Goal: Task Accomplishment & Management: Complete application form

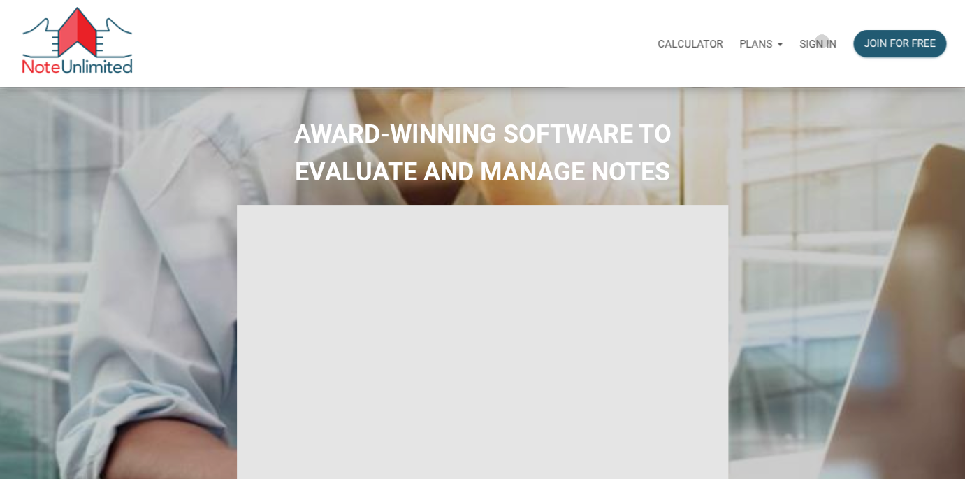
click at [822, 41] on p "Sign in" at bounding box center [818, 44] width 37 height 13
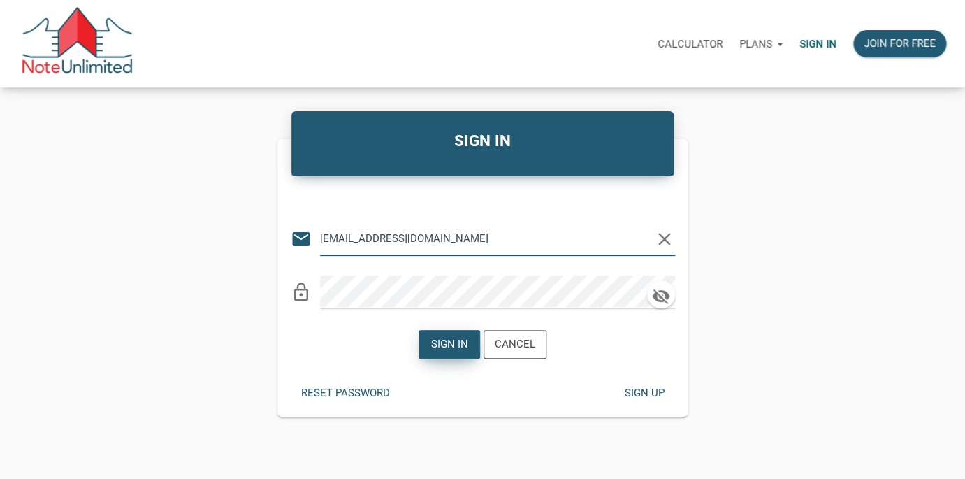
type input "[EMAIL_ADDRESS][DOMAIN_NAME]"
click at [447, 345] on div "Sign in" at bounding box center [449, 344] width 37 height 16
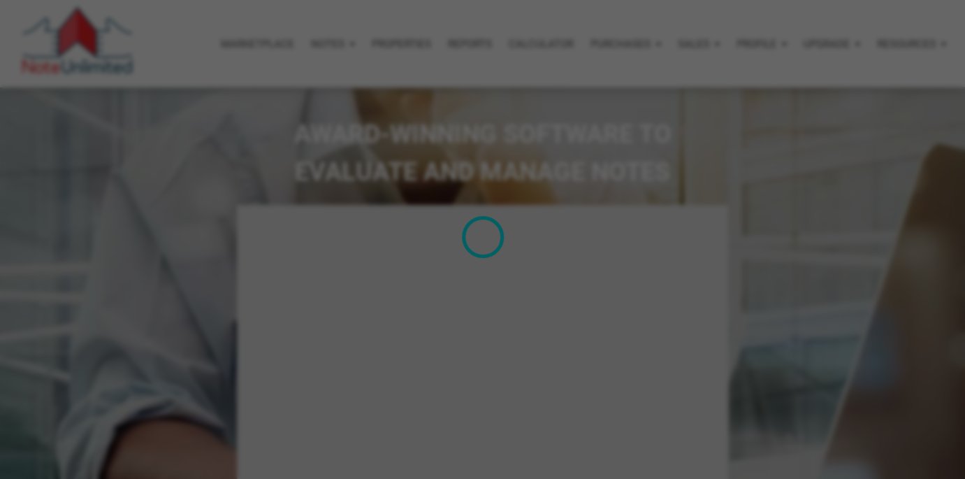
type input "Introduction to new features"
select select
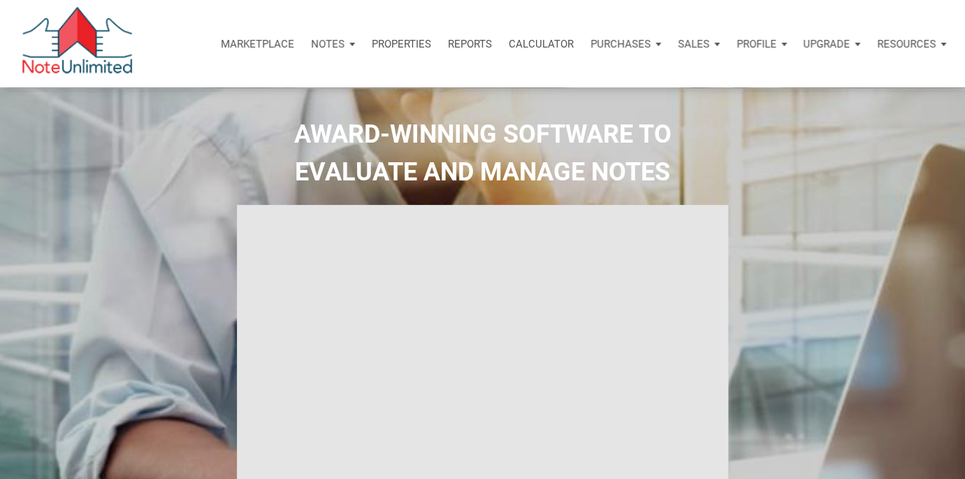
click at [323, 41] on p "Notes" at bounding box center [328, 44] width 34 height 13
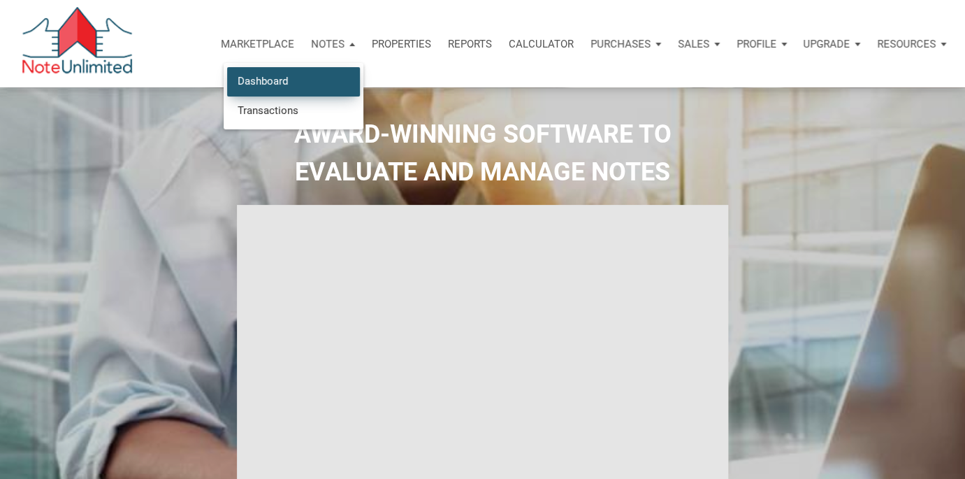
click at [303, 73] on link "Dashboard" at bounding box center [293, 81] width 133 height 29
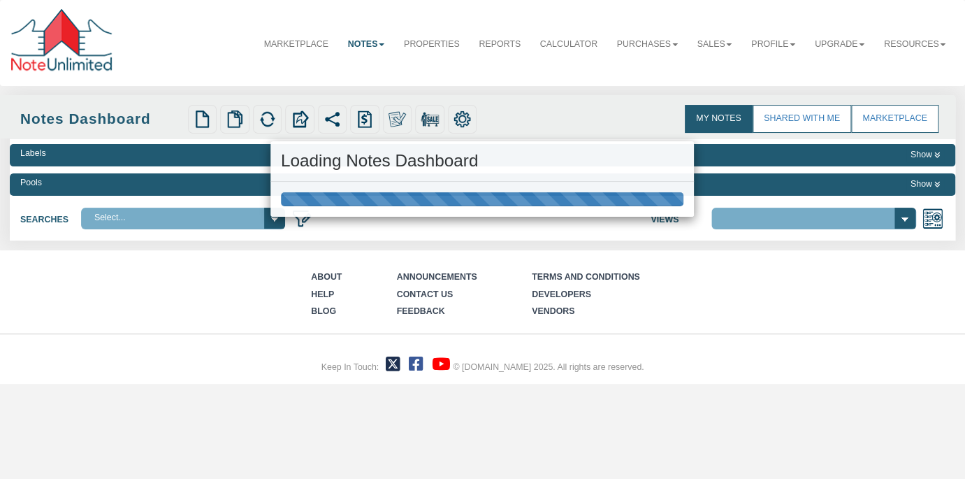
select select "3"
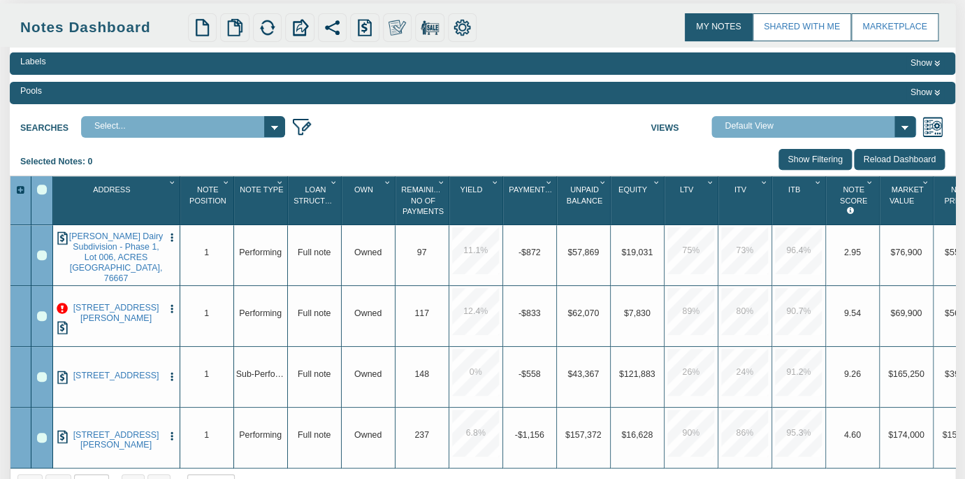
scroll to position [35, 0]
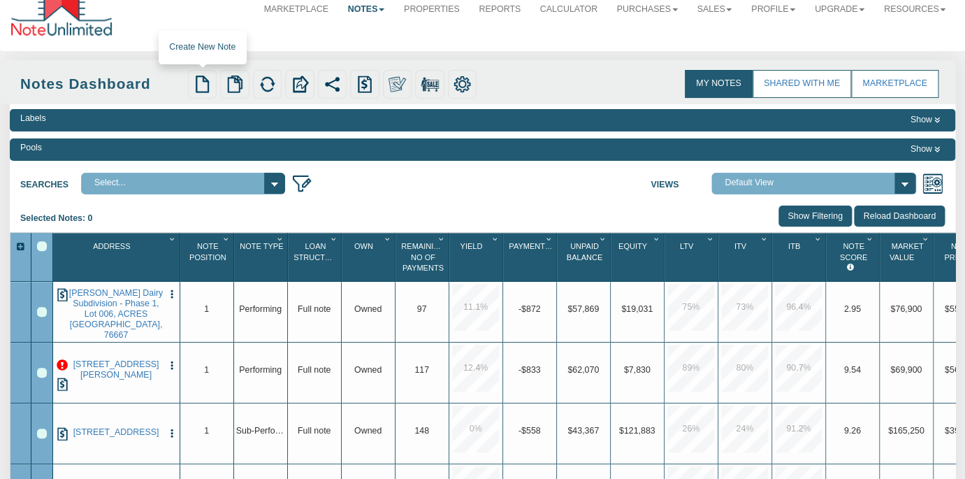
click at [205, 80] on img at bounding box center [203, 84] width 18 height 18
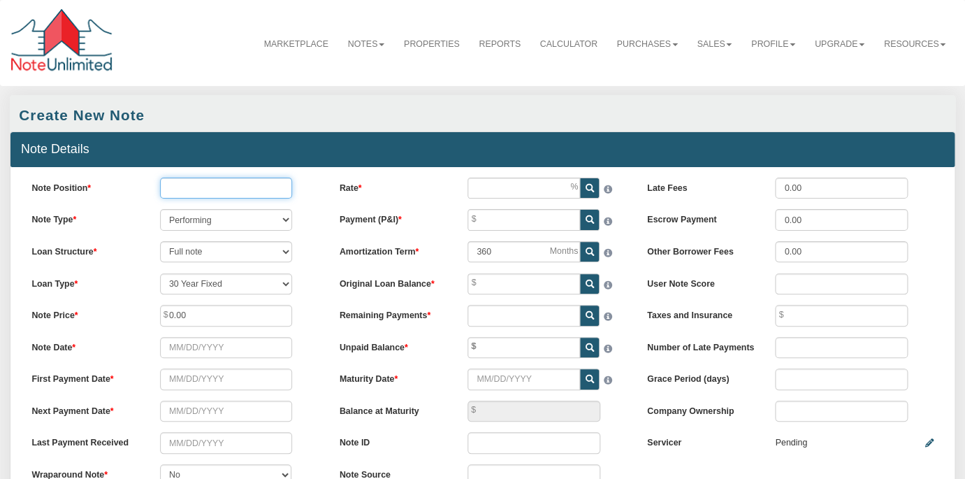
click at [217, 189] on input "Note Position" at bounding box center [226, 188] width 133 height 21
type input "1"
select select "string:15YFIXED"
click option "15 Year Fixed" at bounding box center [0, 0] width 0 height 0
type input "180"
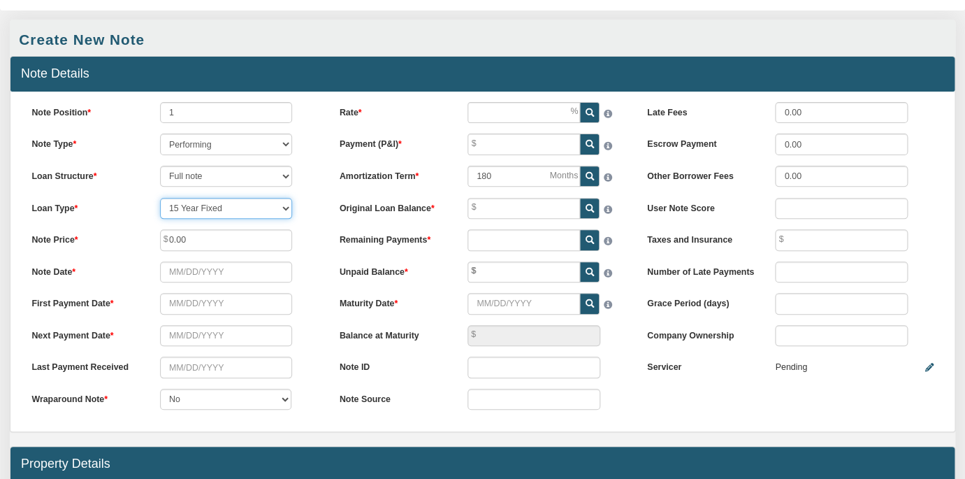
scroll to position [82, 0]
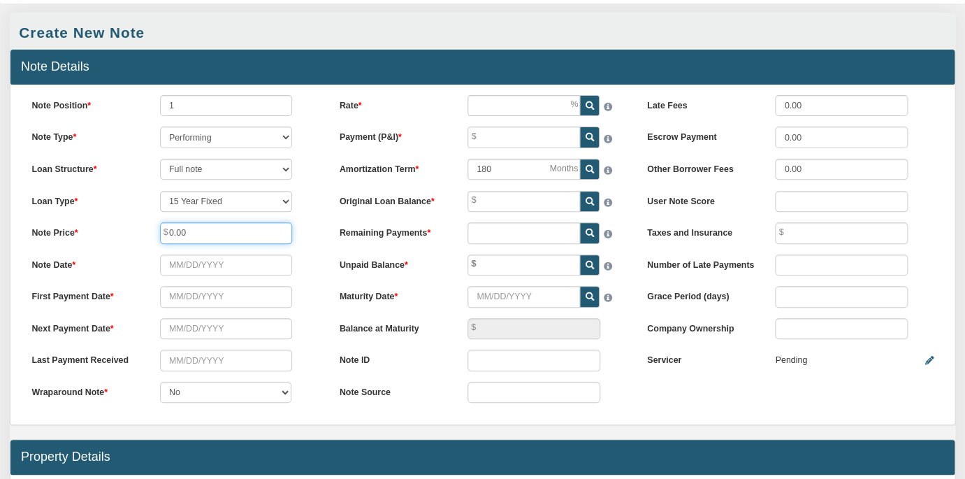
click at [220, 230] on input "0.00" at bounding box center [226, 232] width 133 height 21
type input "0"
type input "63,906.25"
click at [232, 261] on input "Note Date" at bounding box center [226, 264] width 133 height 21
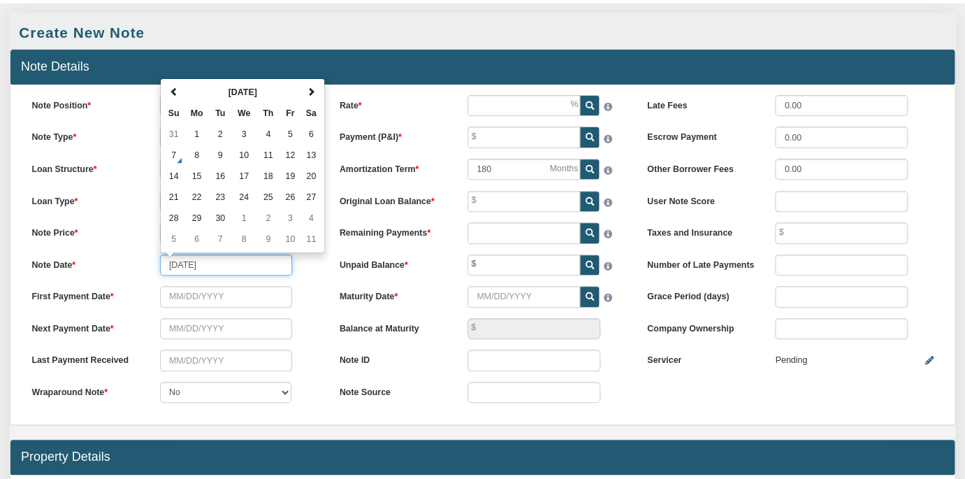
type input "[DATE]"
click at [243, 174] on td "14" at bounding box center [244, 176] width 26 height 21
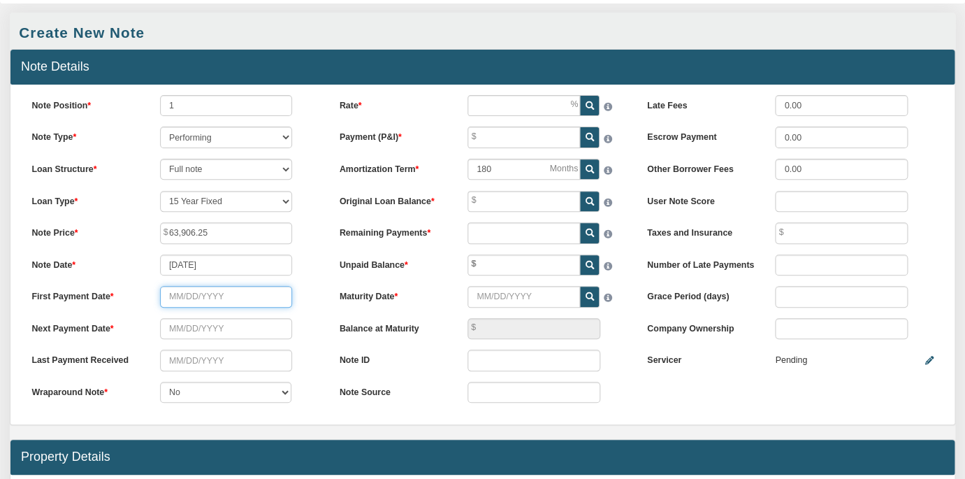
click at [189, 296] on input "text" at bounding box center [226, 296] width 133 height 21
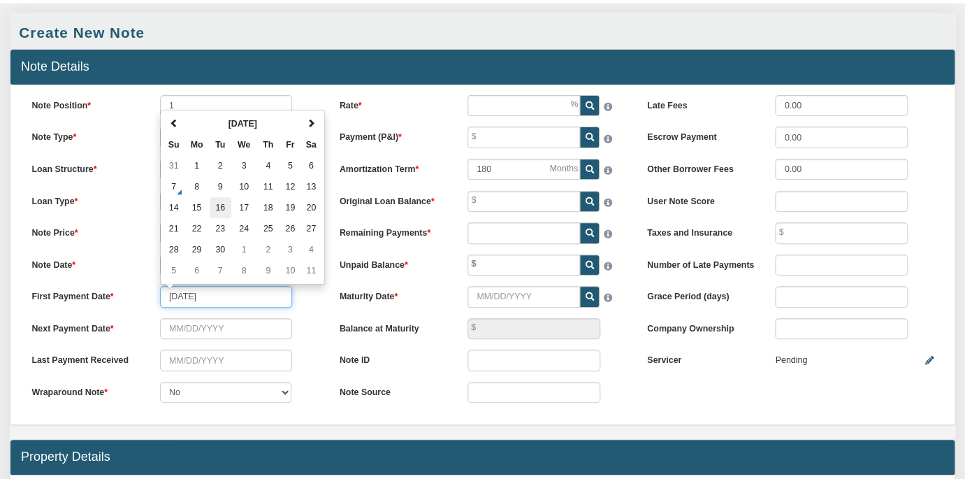
click at [224, 206] on td "16" at bounding box center [221, 207] width 22 height 21
type input "[DATE]"
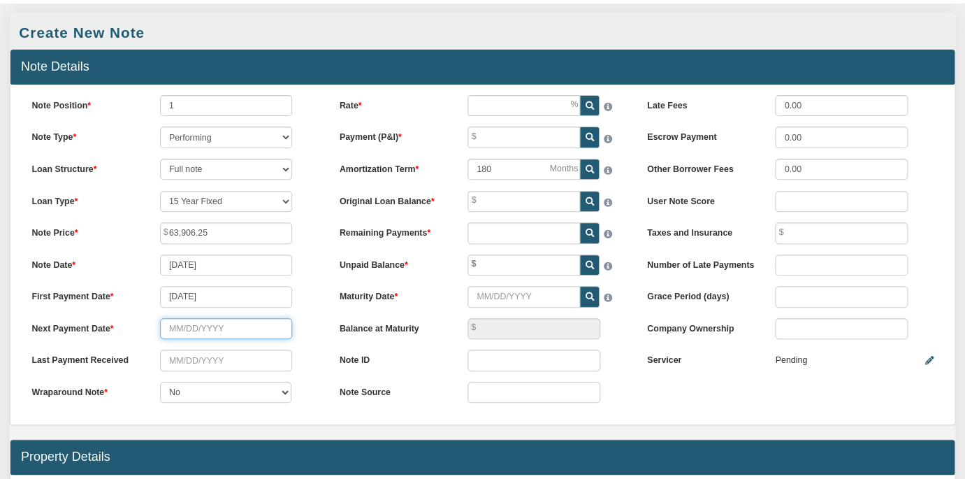
click at [254, 329] on input "text" at bounding box center [226, 328] width 133 height 21
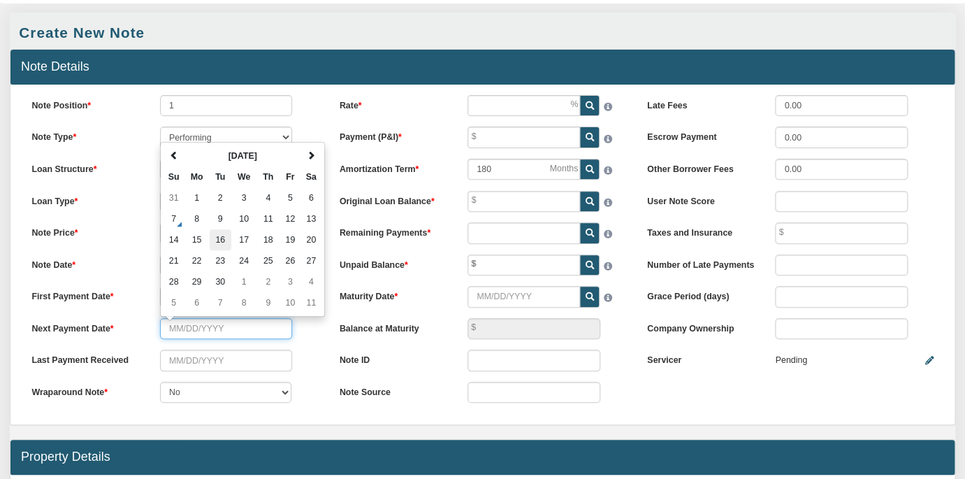
click at [217, 233] on td "16" at bounding box center [221, 239] width 22 height 21
type input "[DATE]"
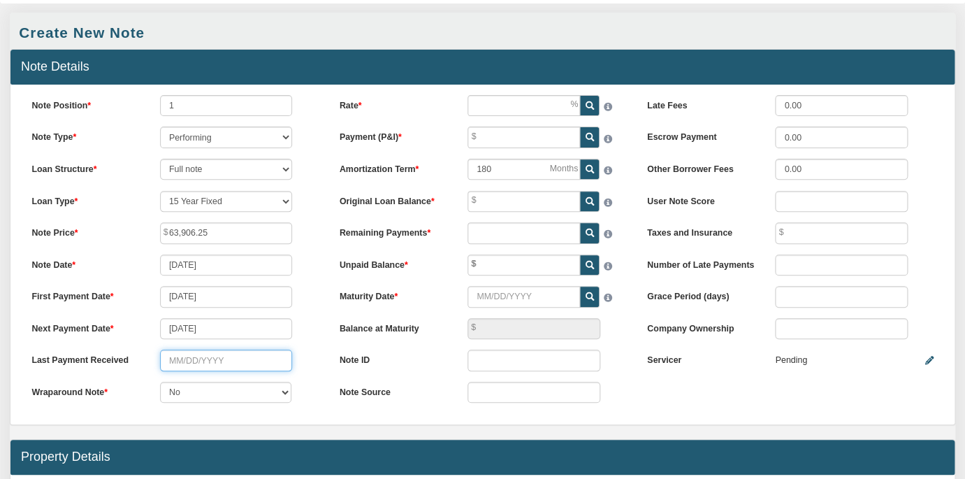
click at [226, 359] on input "text" at bounding box center [226, 360] width 133 height 21
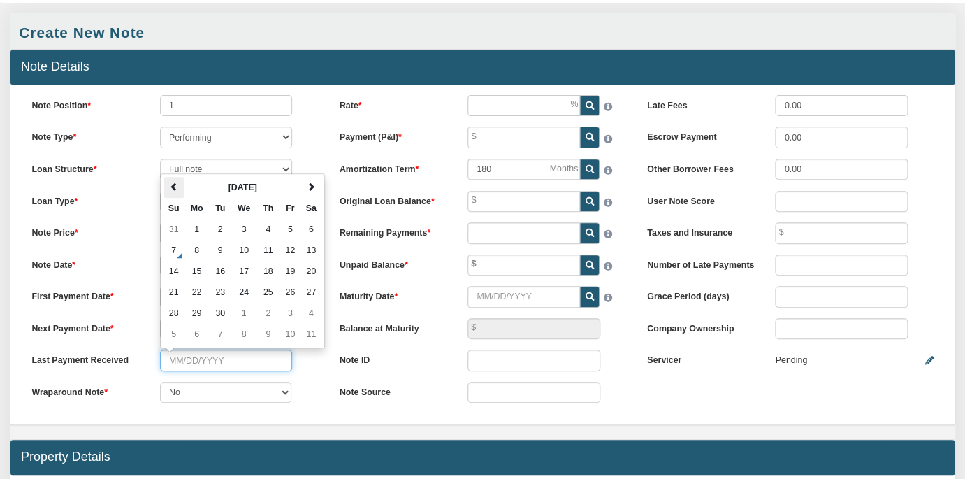
click at [168, 182] on th at bounding box center [174, 187] width 21 height 21
click at [311, 273] on td "16" at bounding box center [311, 271] width 20 height 21
type input "[DATE]"
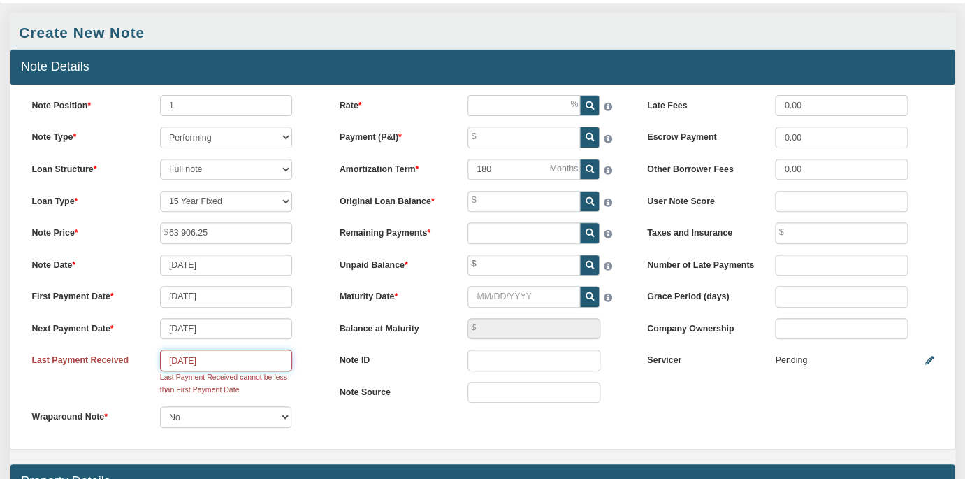
click at [251, 359] on input "[DATE]" at bounding box center [226, 360] width 133 height 21
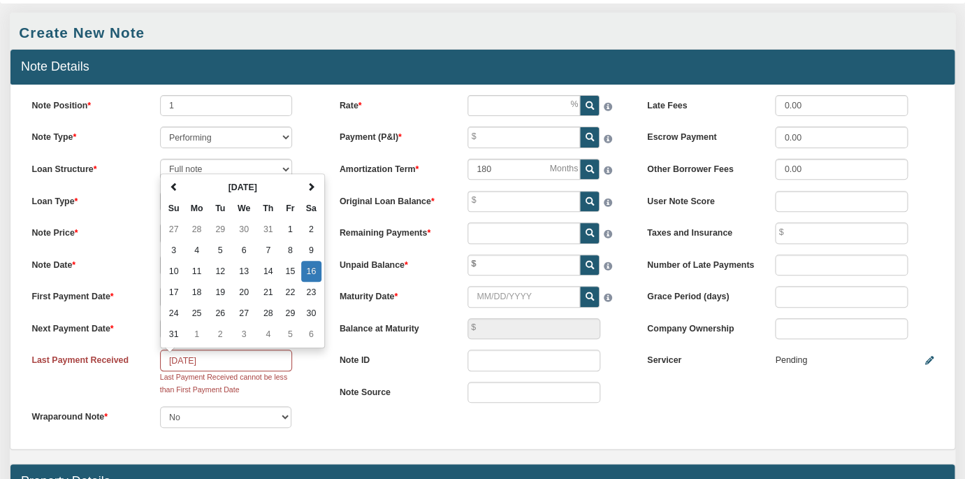
click at [326, 360] on div "Last Payment Received [DATE] [DATE] Su Mo Tu We Th Fr Sa 27 28 29 30 31 1 2 3 4…" at bounding box center [175, 373] width 308 height 46
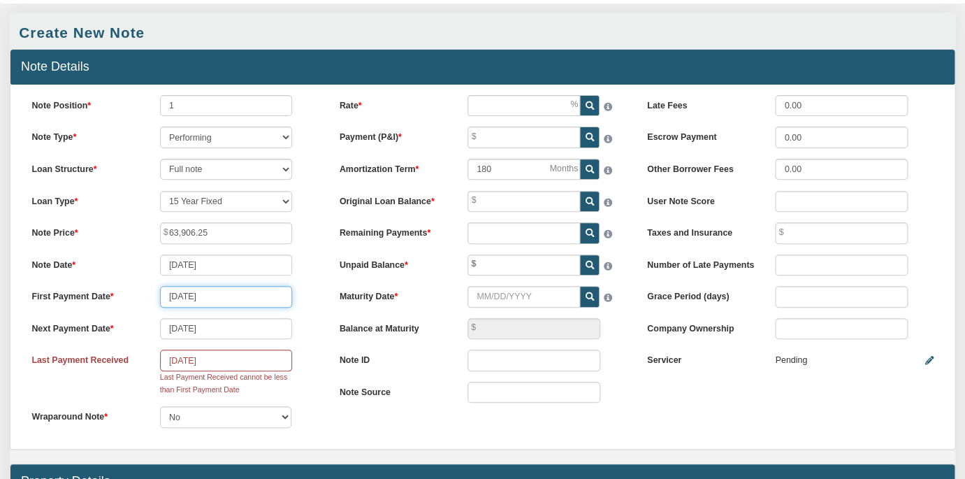
click at [242, 292] on input "[DATE]" at bounding box center [226, 296] width 133 height 21
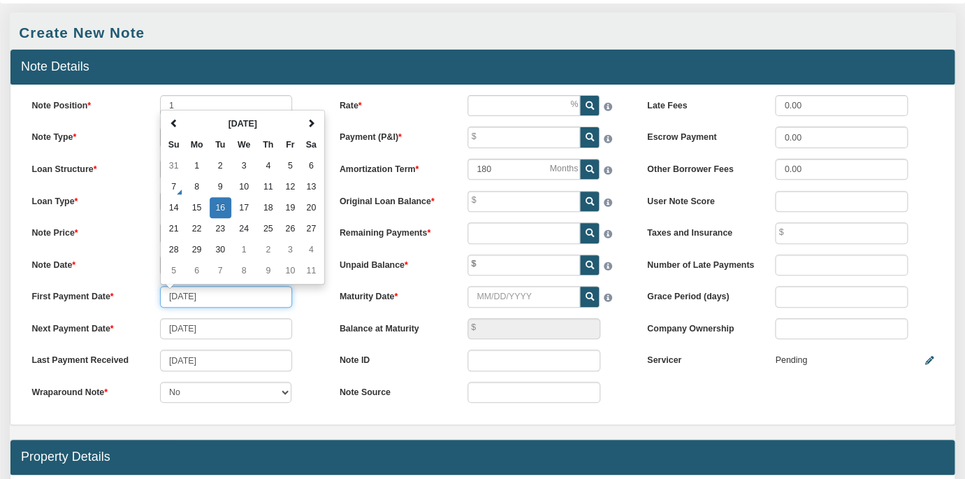
type input "[DATE]"
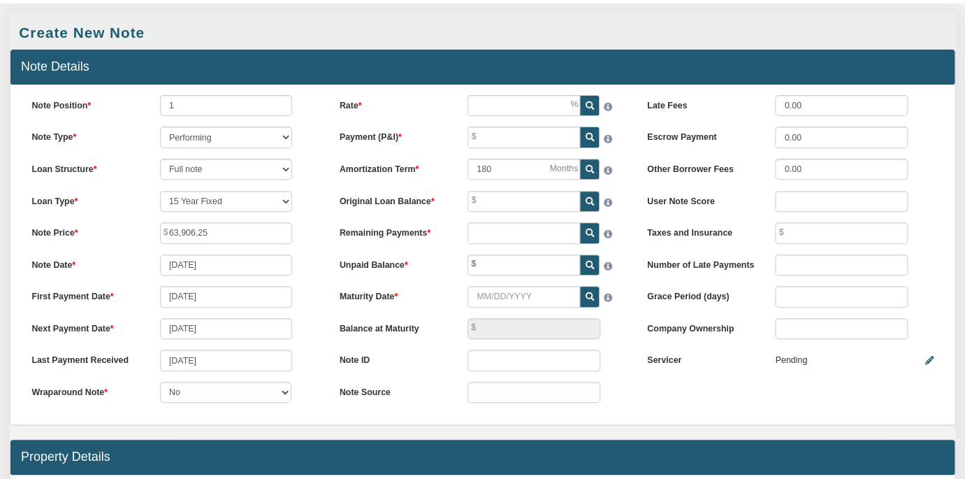
click at [312, 322] on div "Next Payment Date [DATE]" at bounding box center [175, 328] width 308 height 21
click at [489, 108] on input "Rate" at bounding box center [524, 105] width 113 height 21
type input "10.90"
type input "909.91"
type input "80,500.00"
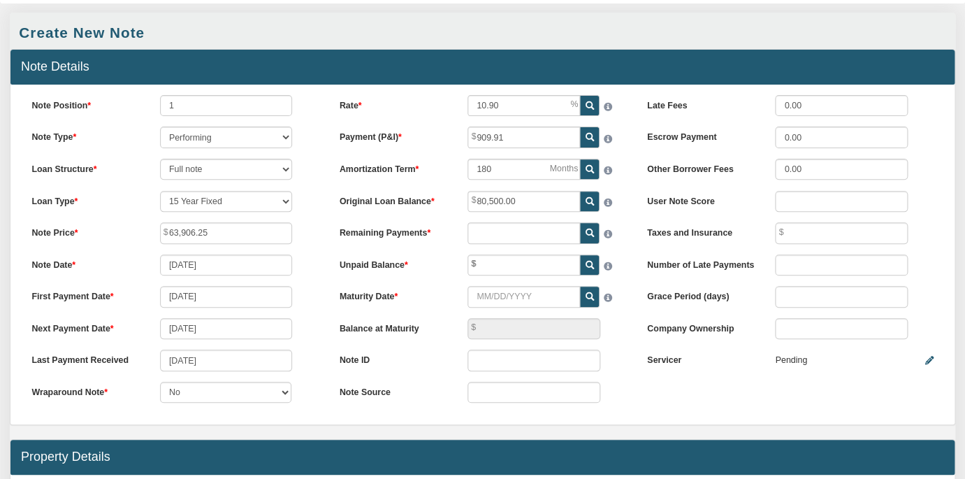
type input "0.00"
type input "7"
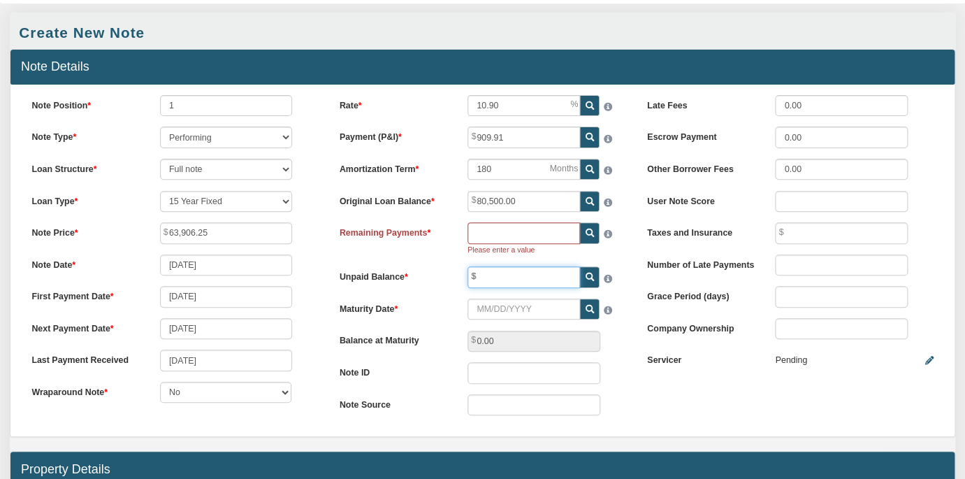
click at [504, 280] on input "text" at bounding box center [524, 276] width 113 height 21
type input "78,442.33"
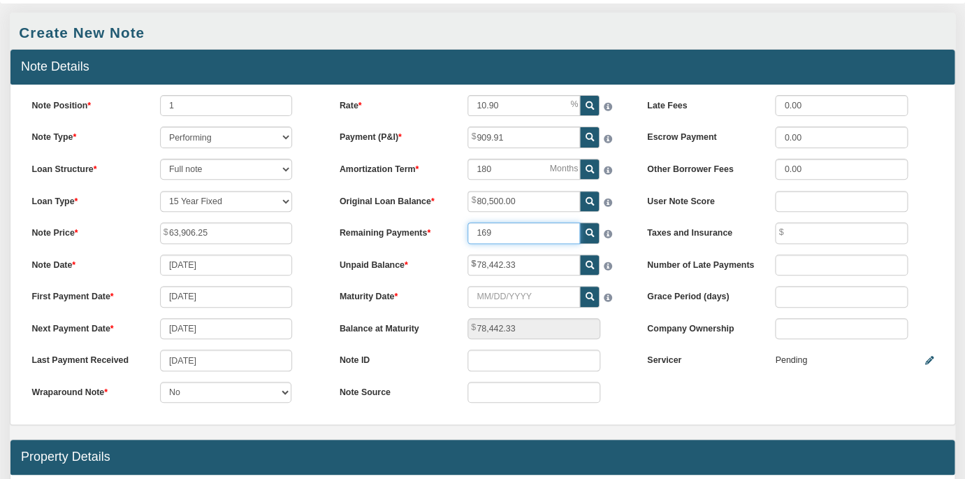
type input "169"
type input "901.70"
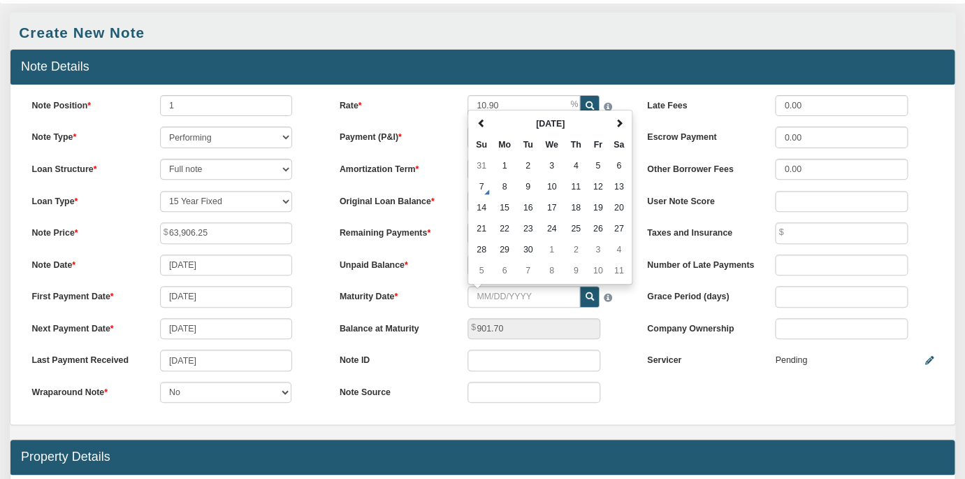
click at [624, 375] on div "Rate 10.90 Payment (P&I) 909.91 Amortization Term 180 169 Su" at bounding box center [483, 254] width 308 height 319
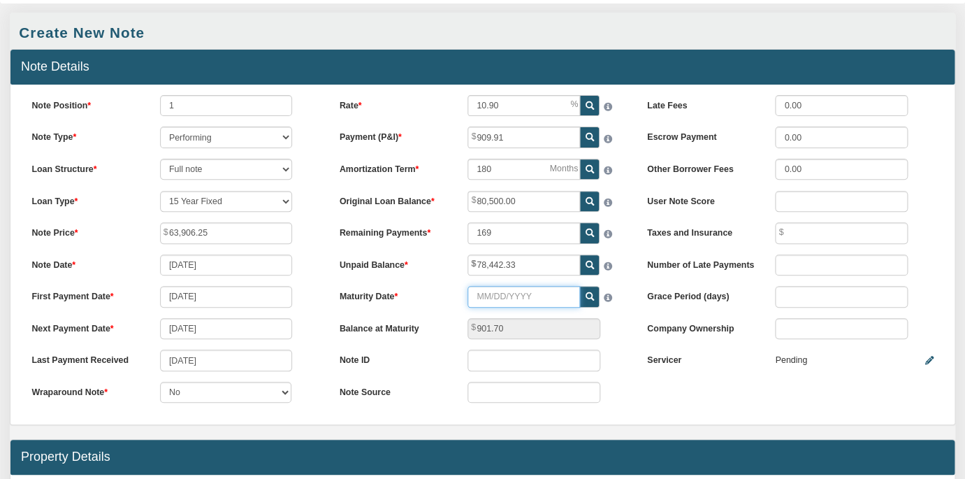
click at [517, 298] on input "Maturity Date" at bounding box center [524, 296] width 113 height 21
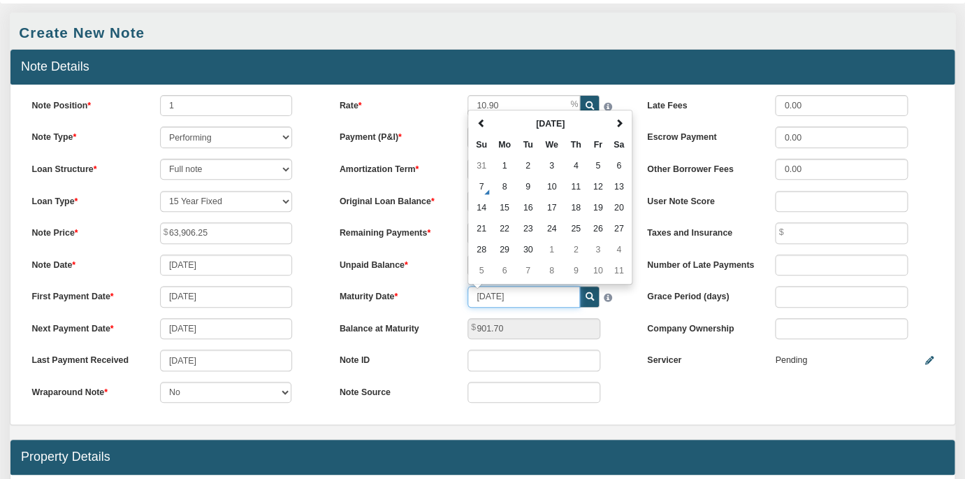
type input "[DATE]"
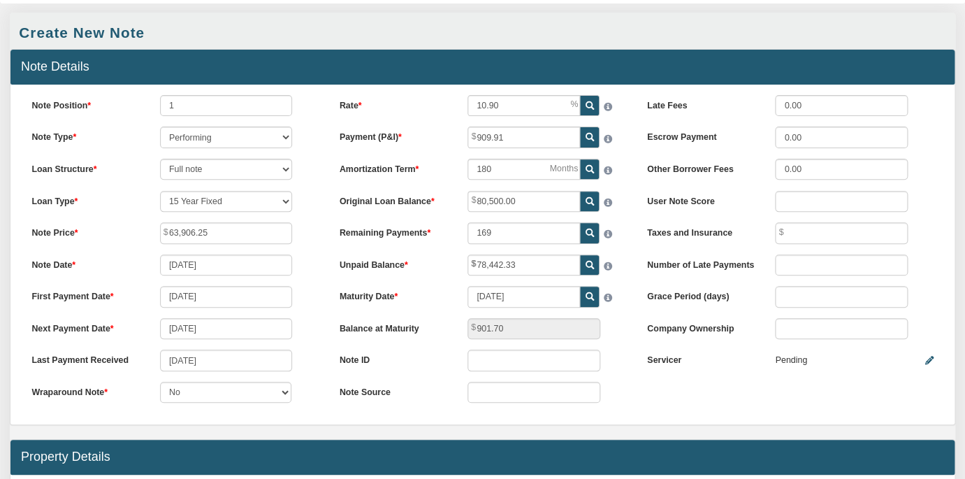
click at [640, 386] on div "Note Position 1 Note Type Performing Forthcoming Non-Performing REO Sub-Perform…" at bounding box center [482, 255] width 944 height 340
click at [568, 389] on input "text" at bounding box center [534, 392] width 133 height 21
type input "paperstac"
click at [812, 104] on input "0.00" at bounding box center [841, 105] width 133 height 21
type input "50.00"
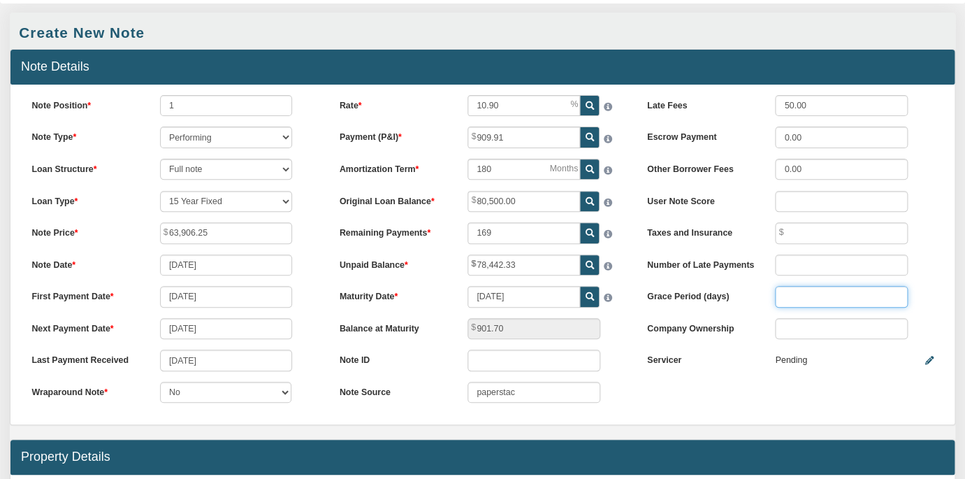
click at [793, 291] on input "number" at bounding box center [841, 296] width 133 height 21
type input "5"
type input "Caymerican Investment Trust"
click at [928, 360] on icon at bounding box center [930, 361] width 8 height 8
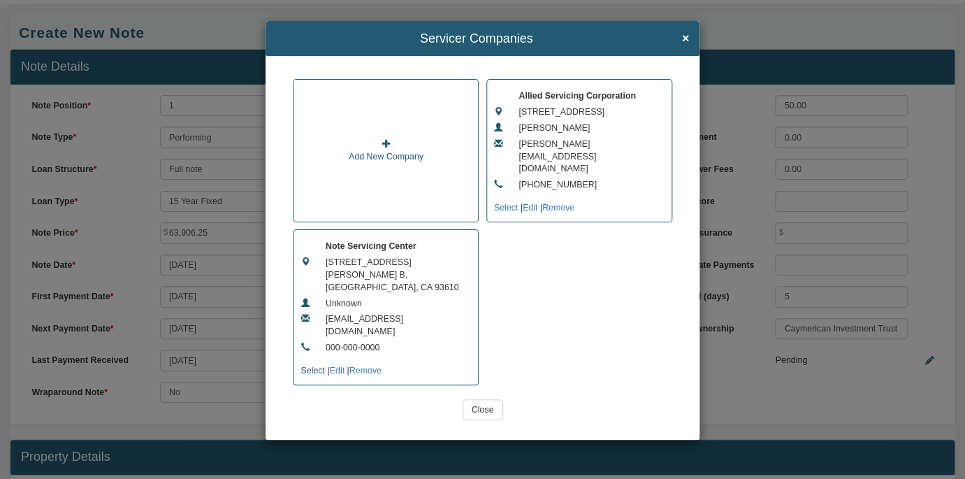
click at [310, 366] on link "Select" at bounding box center [313, 371] width 24 height 10
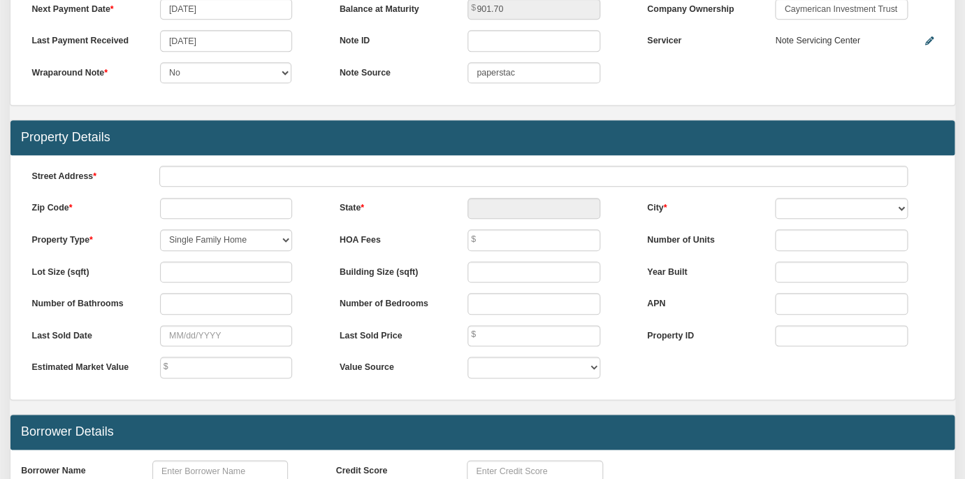
scroll to position [417, 0]
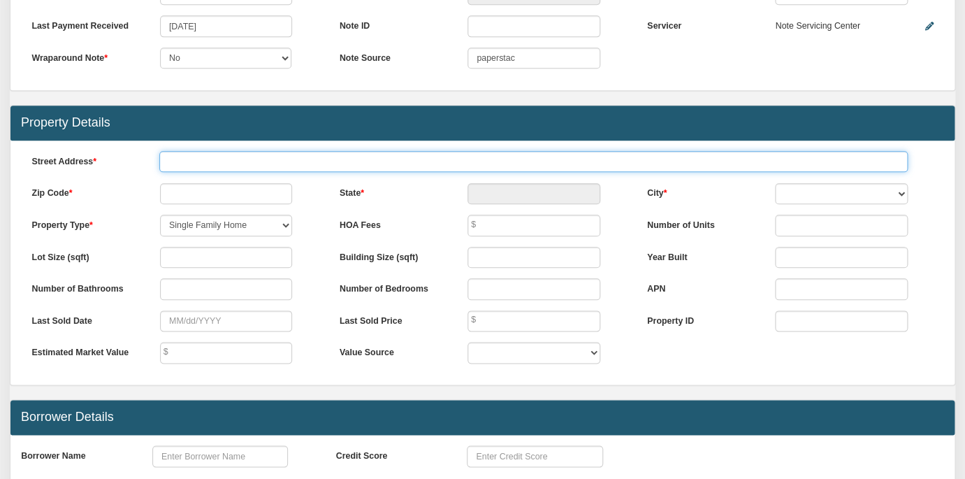
click at [204, 160] on input "text" at bounding box center [533, 161] width 749 height 21
type input "Lot 11, [GEOGRAPHIC_DATA]"
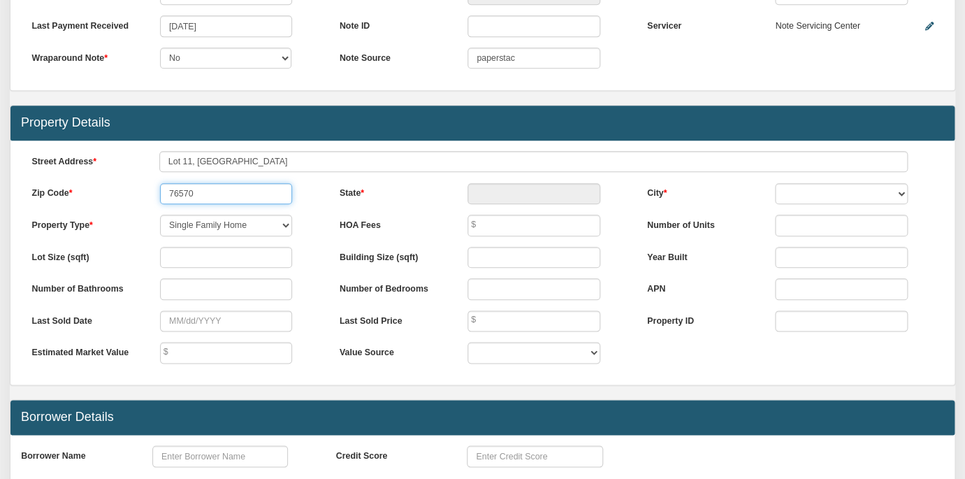
type input "76570"
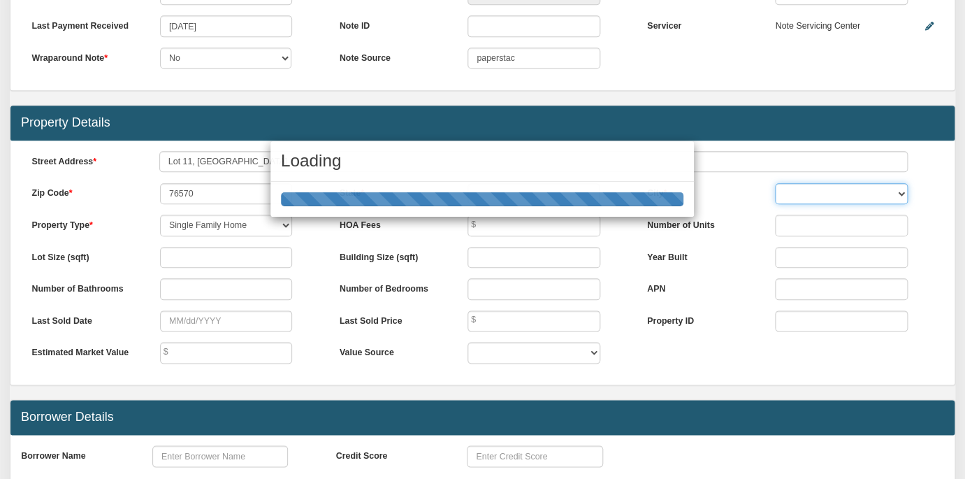
type input "[GEOGRAPHIC_DATA]"
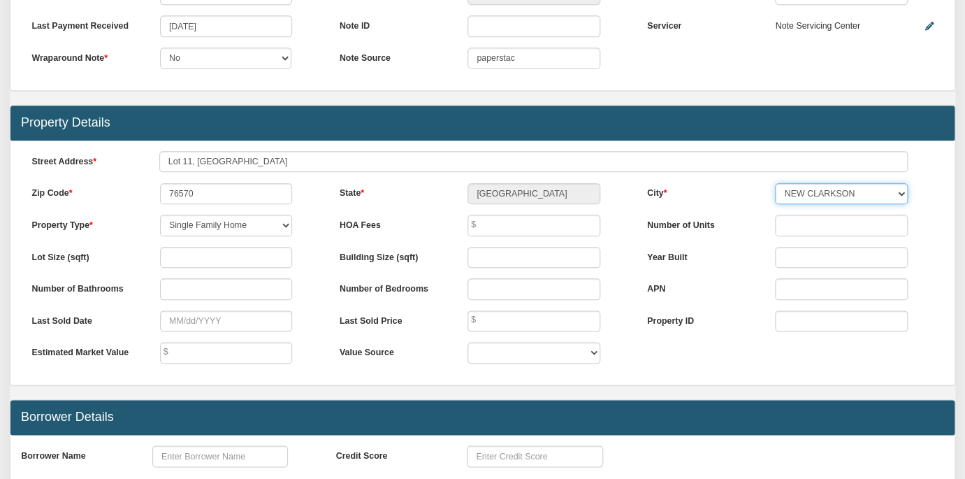
select select "string:ROSEBUD"
click option "ROSEBUD" at bounding box center [0, 0] width 0 height 0
click at [619, 219] on div "HOA Fees" at bounding box center [483, 225] width 308 height 21
click at [160, 215] on select "Single Family Home Commercial Land Commercial Property Commercial Property Cond…" at bounding box center [226, 225] width 133 height 21
select select "string:VAC-LAND"
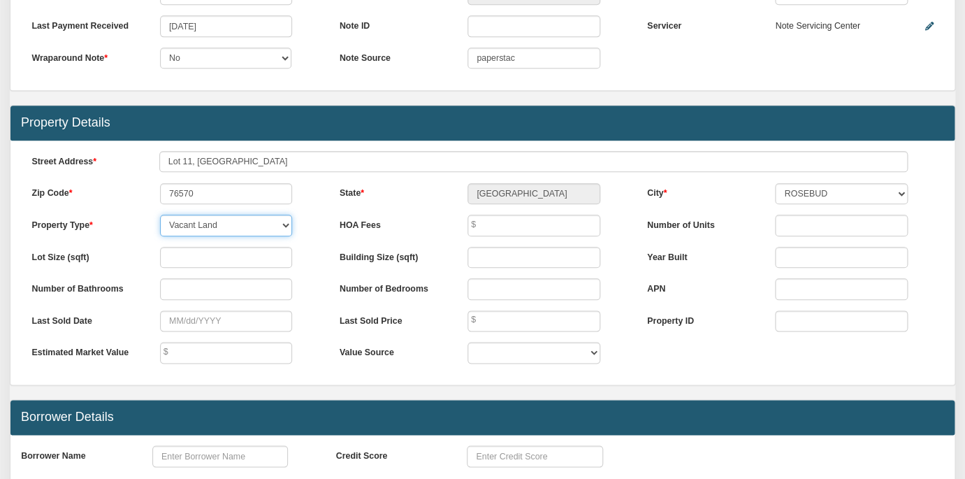
click option "Vacant Land" at bounding box center [0, 0] width 0 height 0
click at [315, 271] on div "Lot Size (sqft)" at bounding box center [175, 263] width 308 height 32
click at [255, 257] on input "number" at bounding box center [226, 257] width 133 height 21
type input "218231"
click at [732, 255] on label "Year Built" at bounding box center [701, 255] width 128 height 17
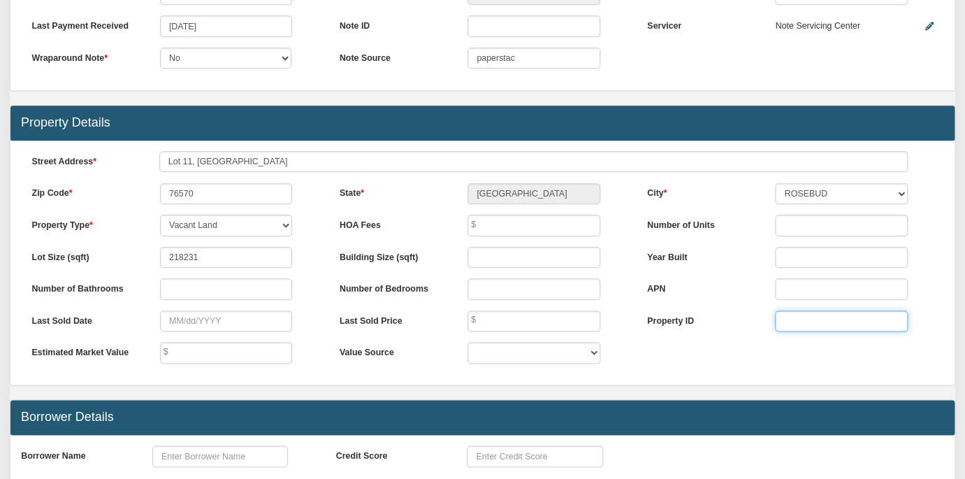
click at [822, 324] on input "text" at bounding box center [841, 320] width 133 height 21
paste input "51475"
type input "51475"
click at [726, 288] on label "APN" at bounding box center [701, 286] width 128 height 17
click at [711, 313] on label "Property ID" at bounding box center [701, 318] width 128 height 17
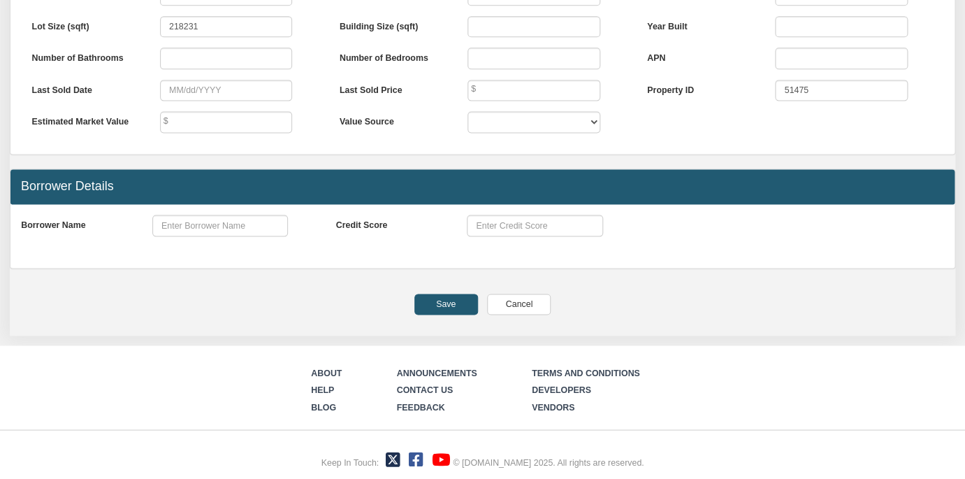
scroll to position [648, 0]
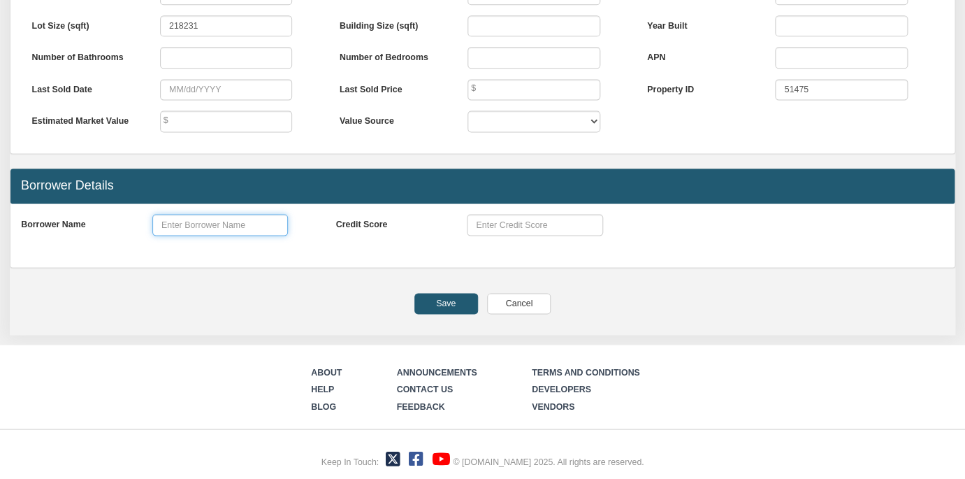
click at [225, 226] on input "text" at bounding box center [220, 224] width 136 height 21
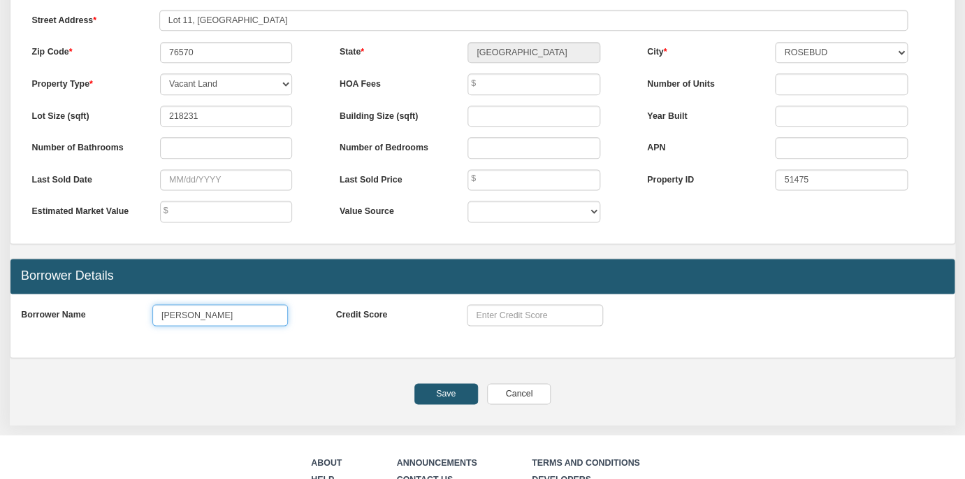
scroll to position [571, 0]
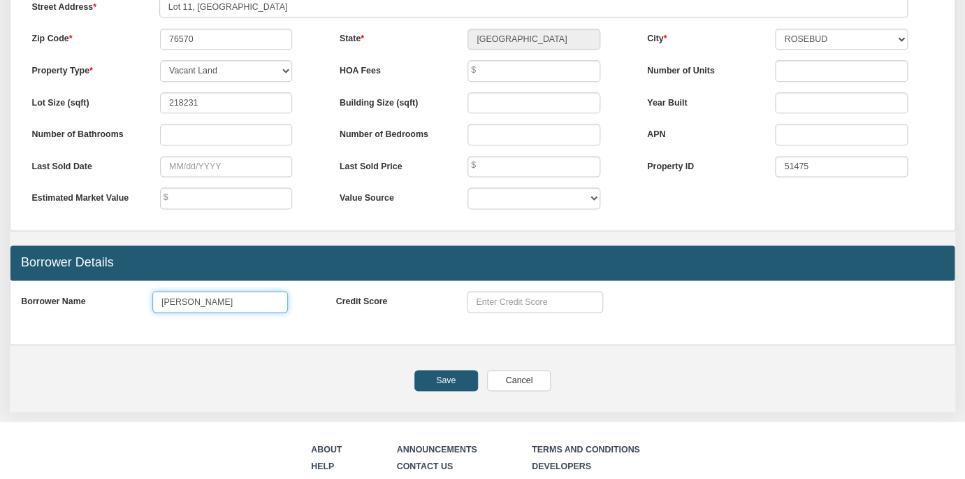
type input "[PERSON_NAME]"
click at [446, 375] on input "Save" at bounding box center [447, 380] width 64 height 21
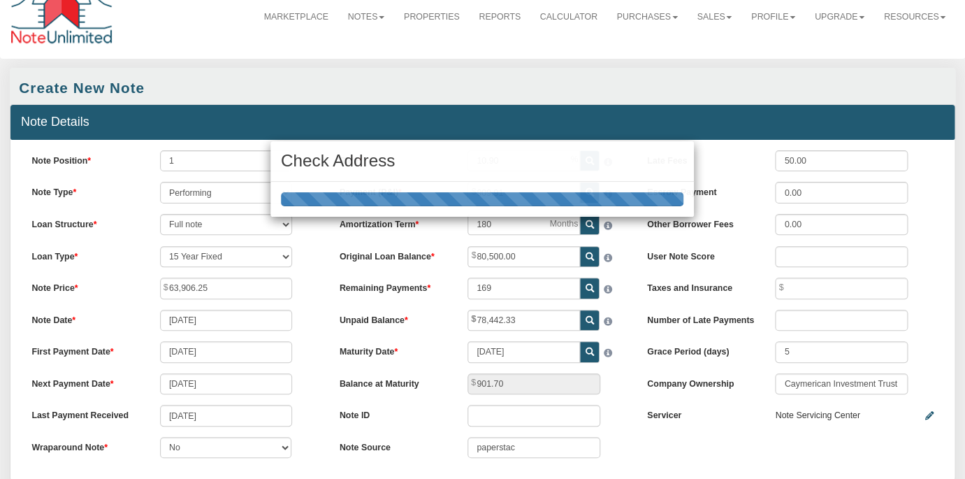
scroll to position [25, 0]
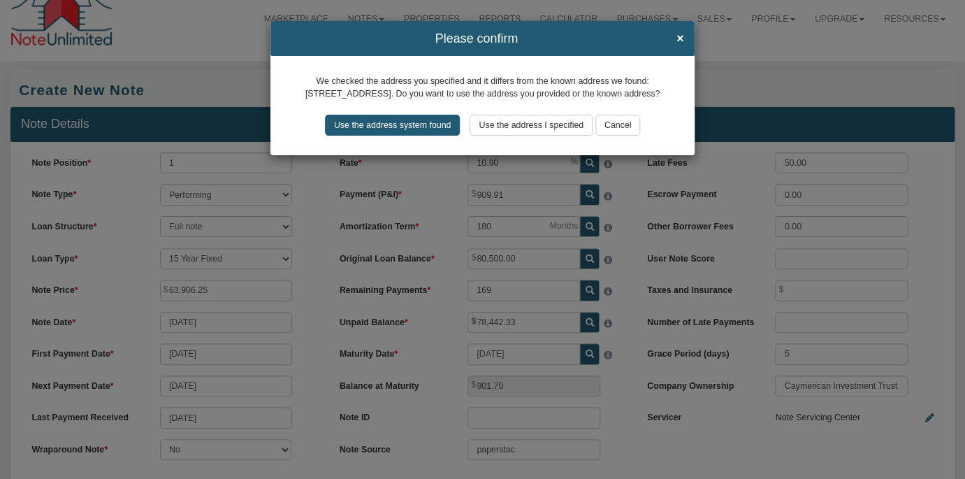
click at [401, 136] on input "Use the address system found" at bounding box center [393, 125] width 136 height 21
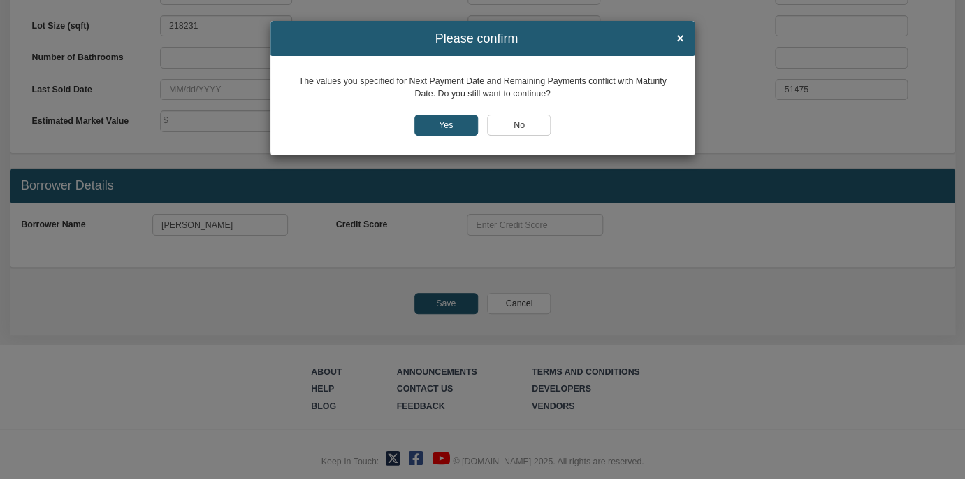
click at [517, 121] on input "No" at bounding box center [519, 125] width 64 height 21
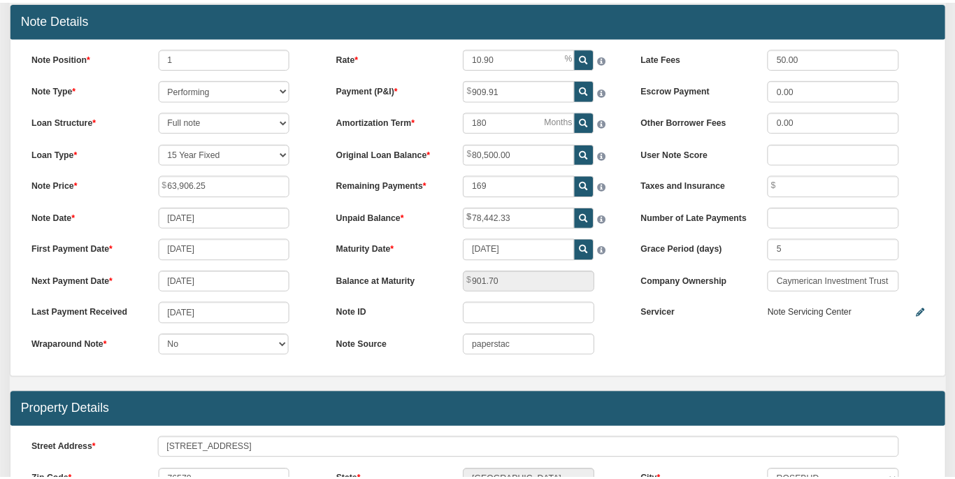
scroll to position [129, 0]
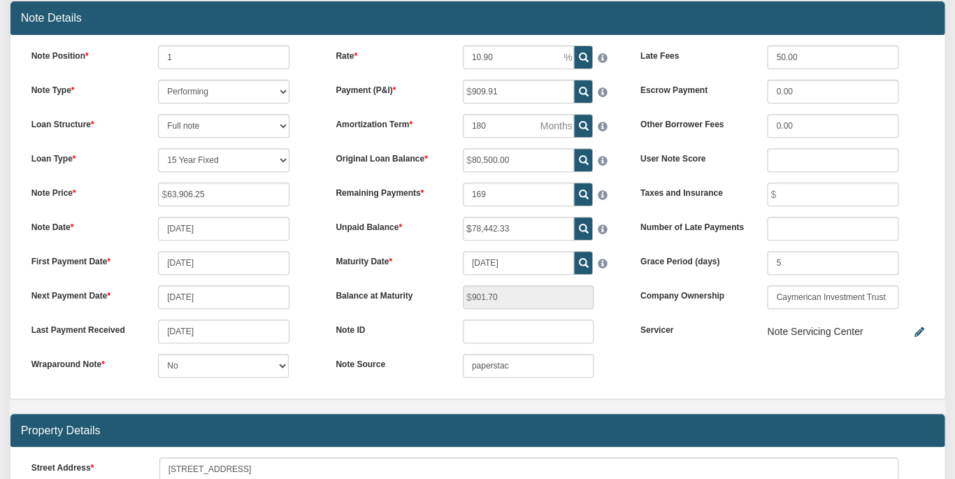
click at [303, 292] on div "Note Position 1 Note Type Performing Forthcoming Non-Performing REO Sub-Perform…" at bounding box center [173, 216] width 305 height 343
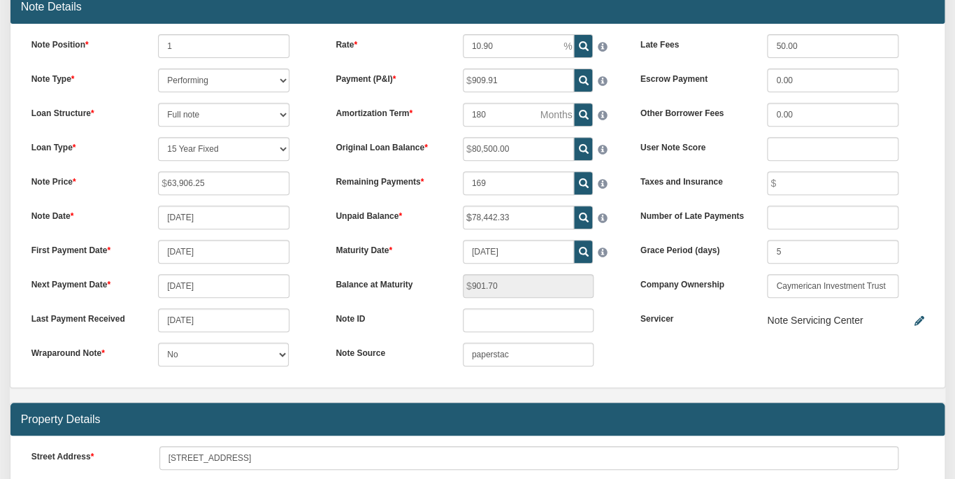
scroll to position [647, 0]
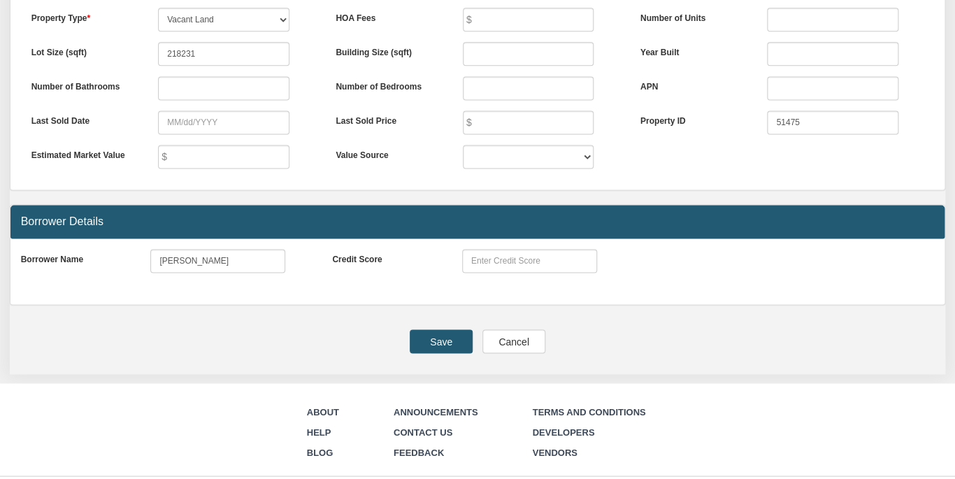
click at [436, 329] on input "Save" at bounding box center [441, 341] width 63 height 24
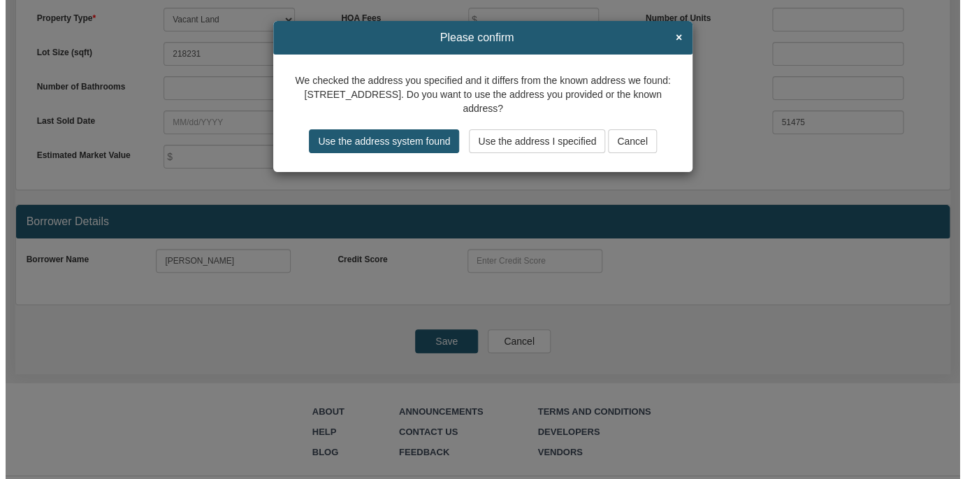
scroll to position [648, 0]
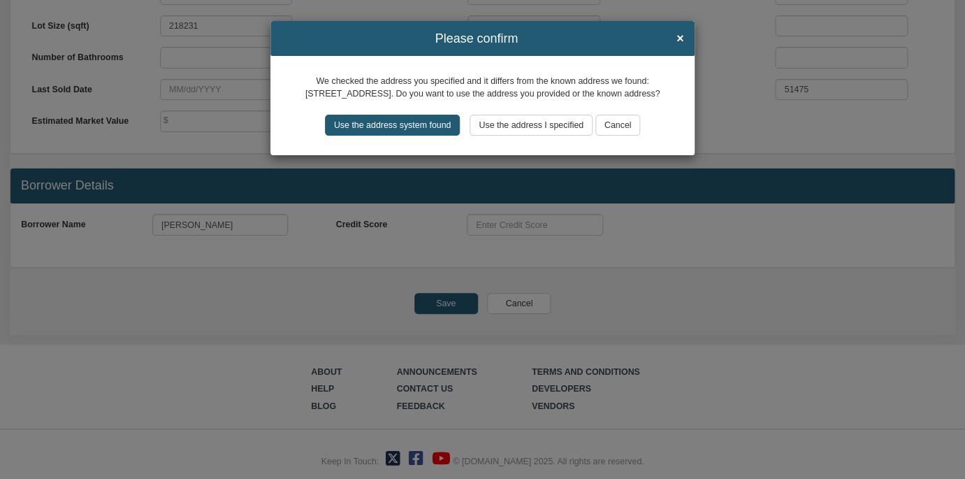
click at [395, 136] on input "Use the address system found" at bounding box center [393, 125] width 136 height 21
type input "[STREET_ADDRESS]"
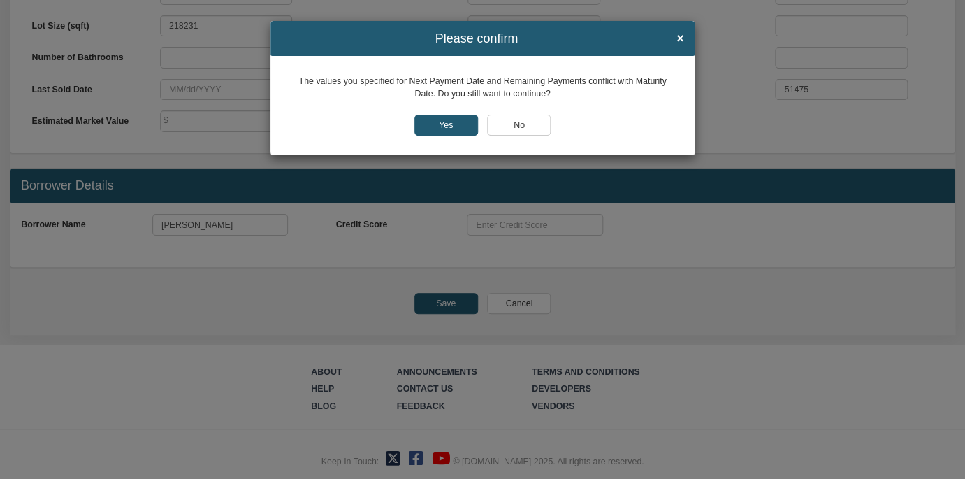
click at [513, 124] on input "No" at bounding box center [519, 125] width 64 height 21
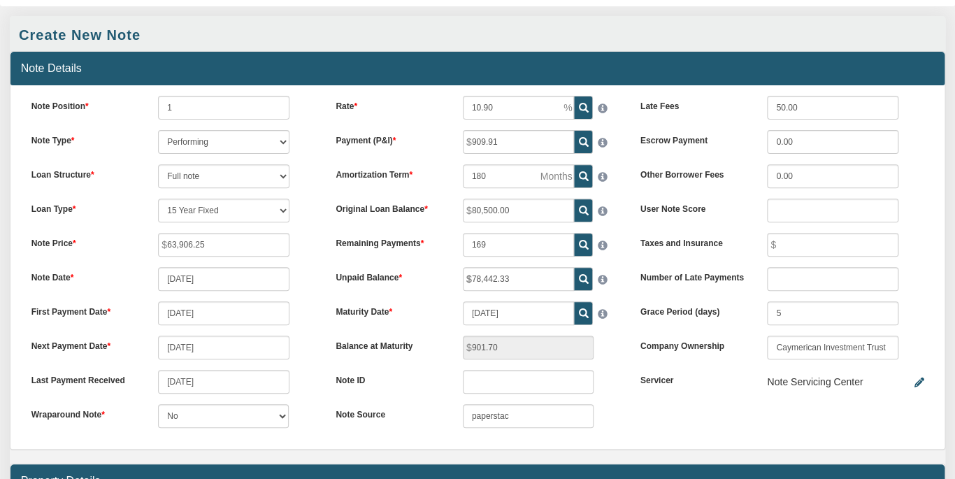
scroll to position [78, 0]
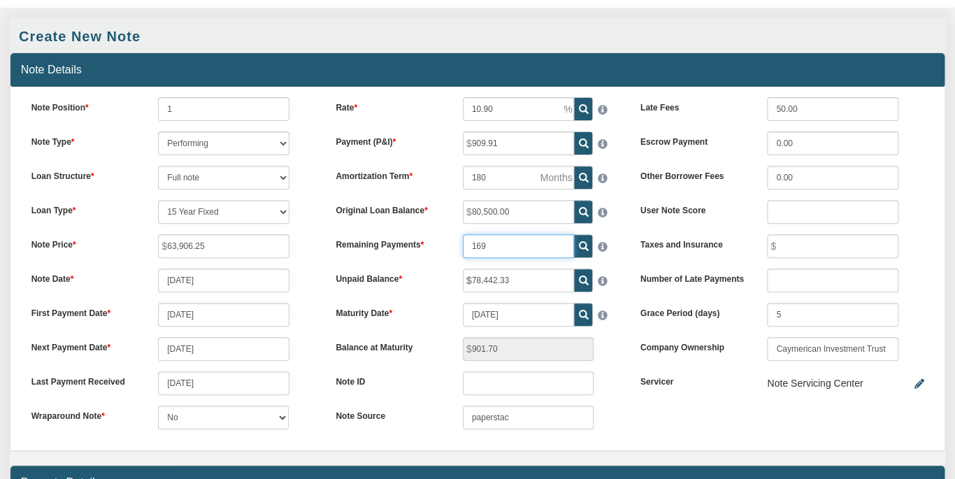
click at [492, 235] on input "169" at bounding box center [519, 246] width 112 height 24
type input "1"
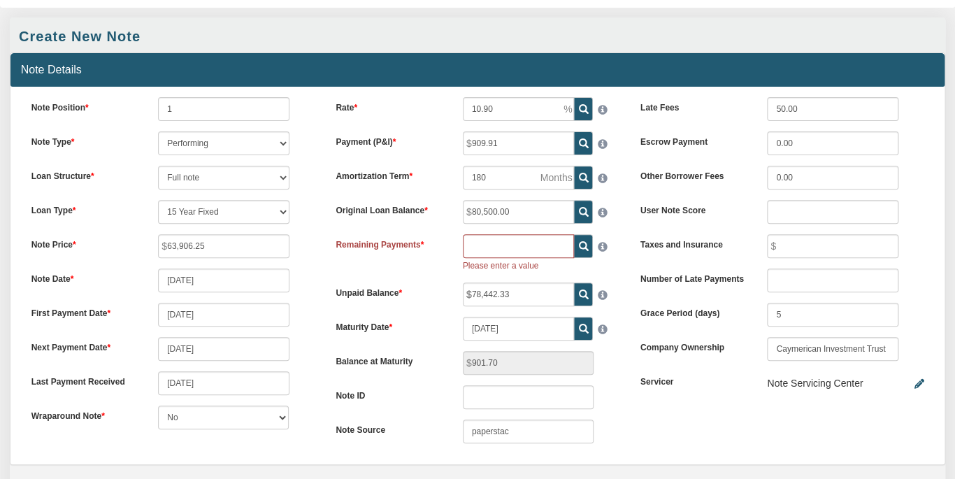
type input "78,442.33"
click at [582, 241] on icon at bounding box center [583, 246] width 10 height 10
type input "169"
type input "901.70"
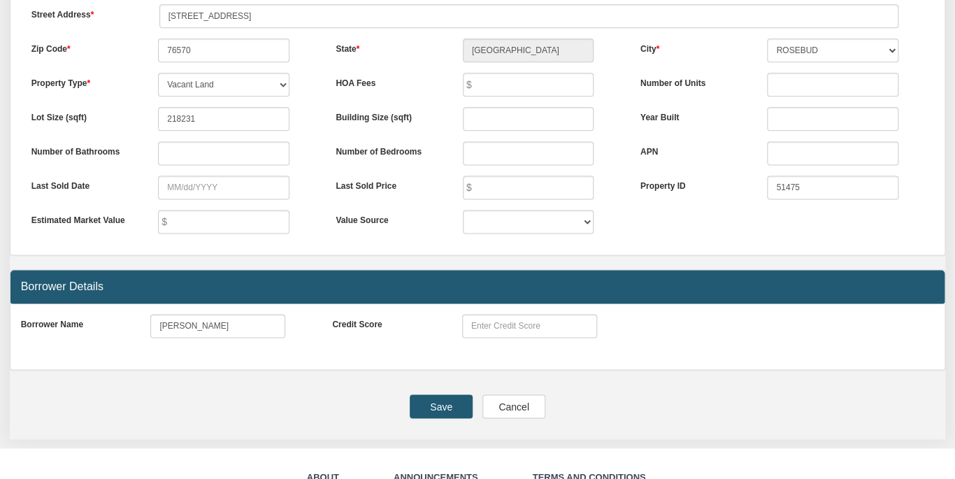
scroll to position [647, 0]
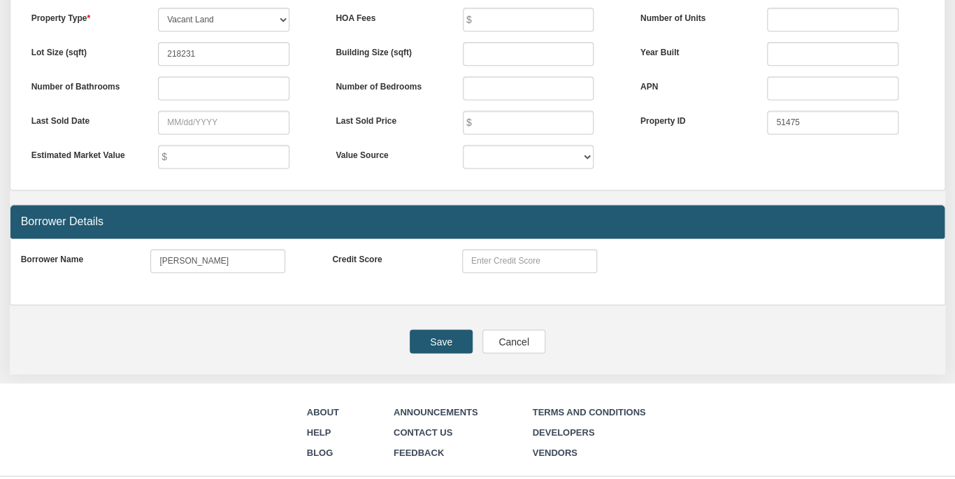
click at [431, 329] on input "Save" at bounding box center [441, 341] width 63 height 24
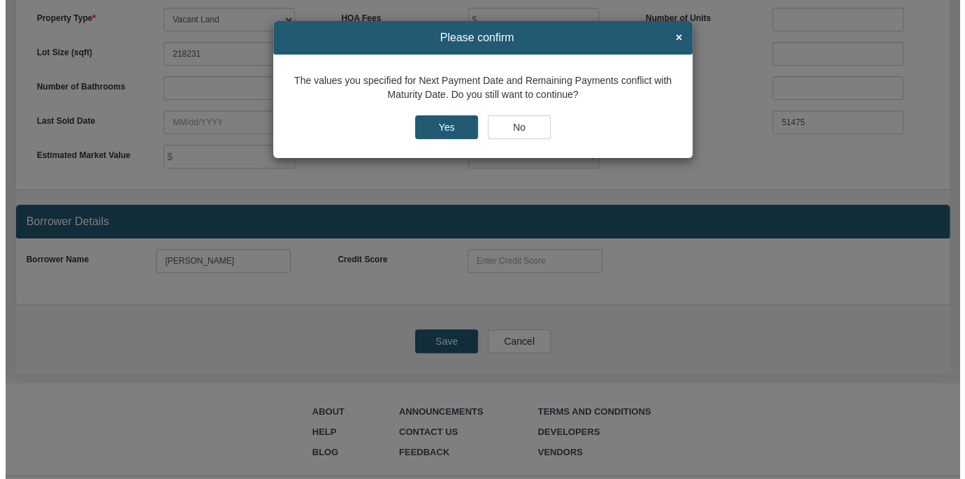
scroll to position [648, 0]
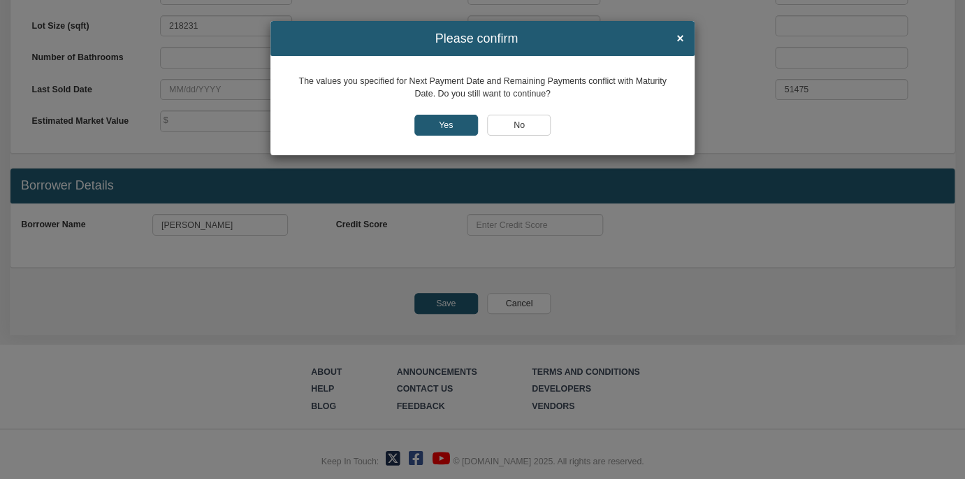
click at [443, 124] on input "Yes" at bounding box center [447, 125] width 64 height 21
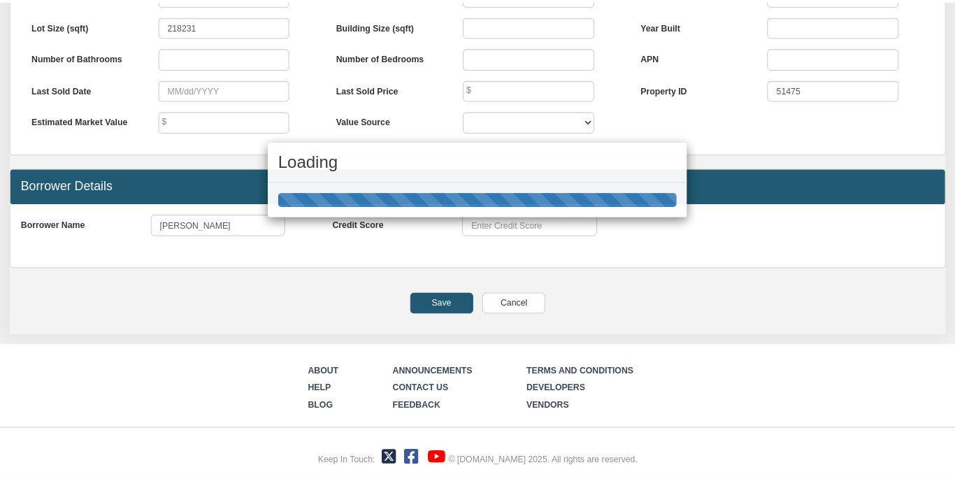
scroll to position [647, 0]
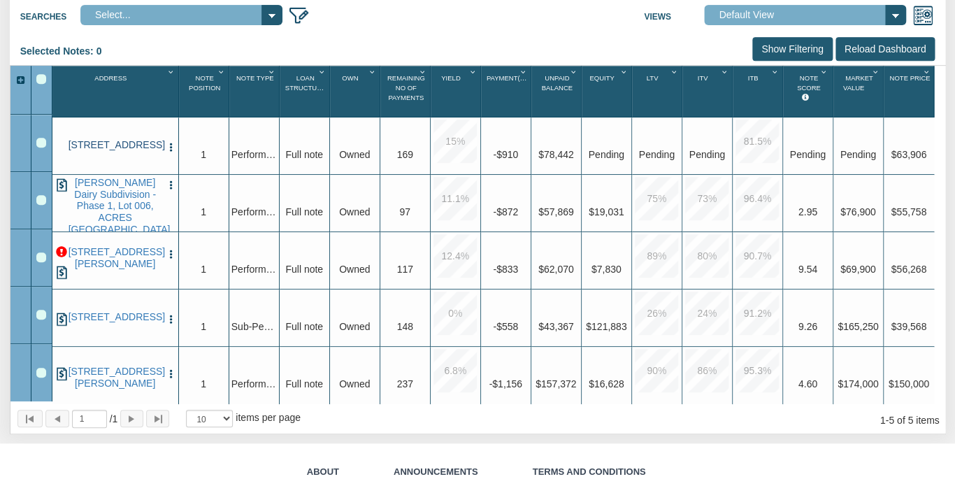
scroll to position [201, 0]
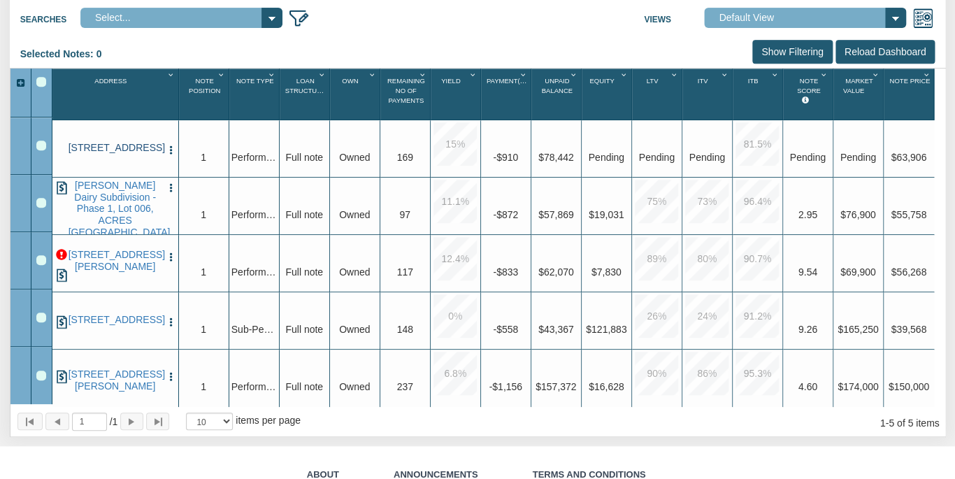
click at [109, 150] on link "[STREET_ADDRESS]" at bounding box center [116, 148] width 94 height 12
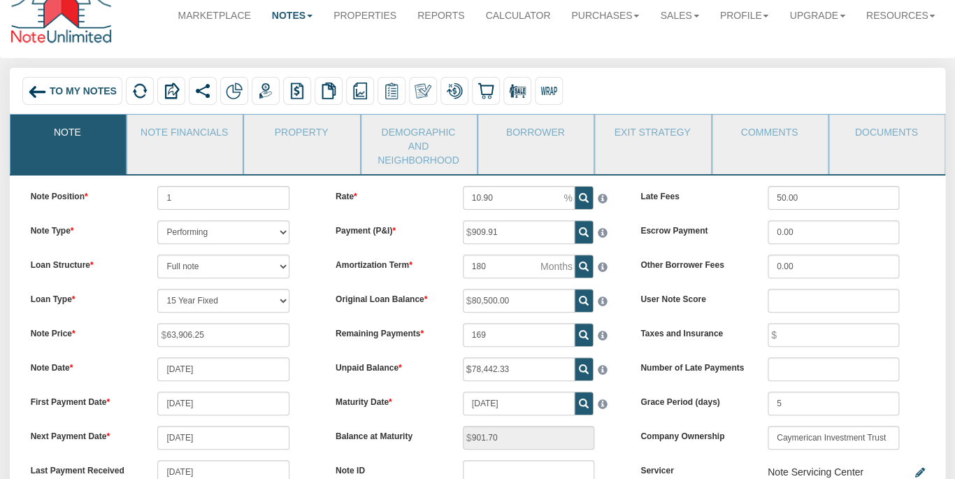
scroll to position [24, 0]
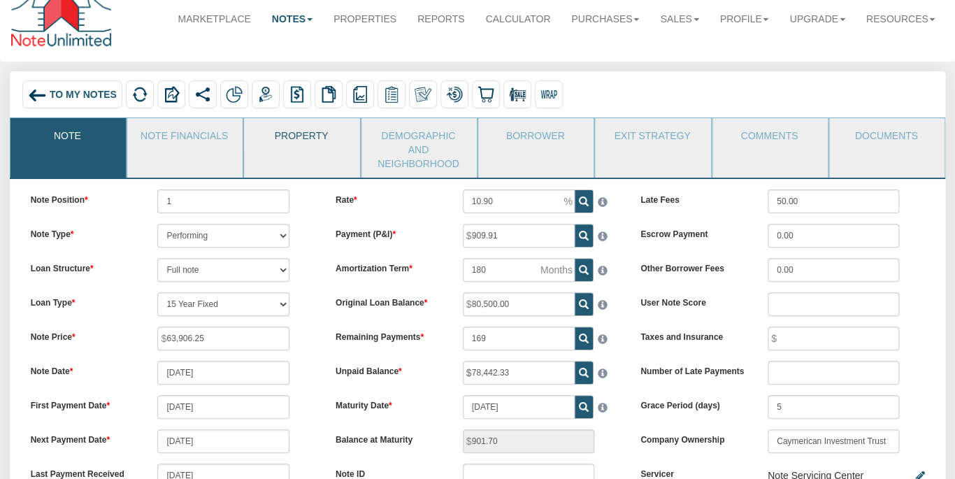
click at [297, 133] on link "Property" at bounding box center [301, 135] width 114 height 35
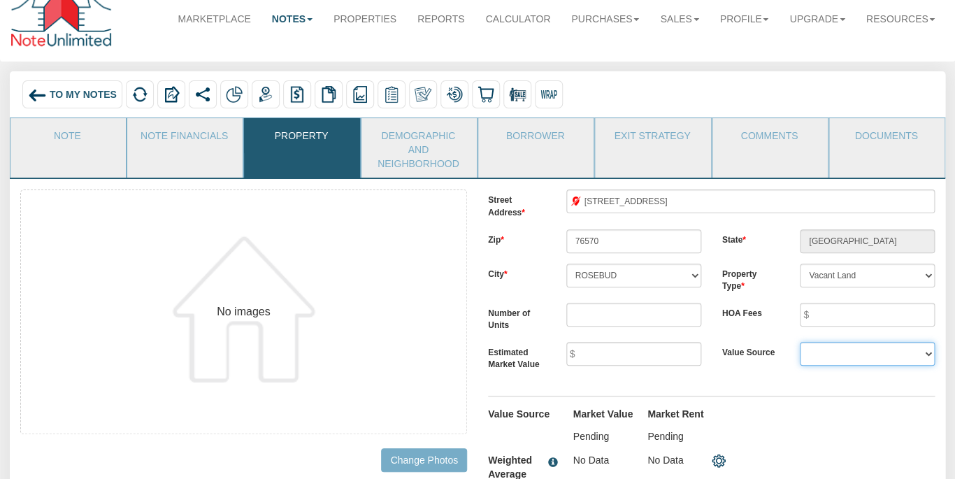
select select "string:BPO"
click option "BPO" at bounding box center [0, 0] width 0 height 0
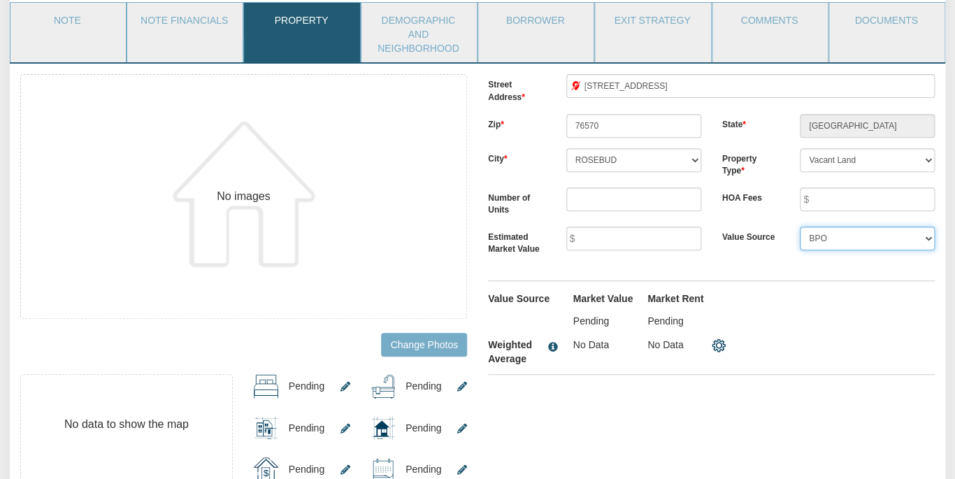
scroll to position [140, 0]
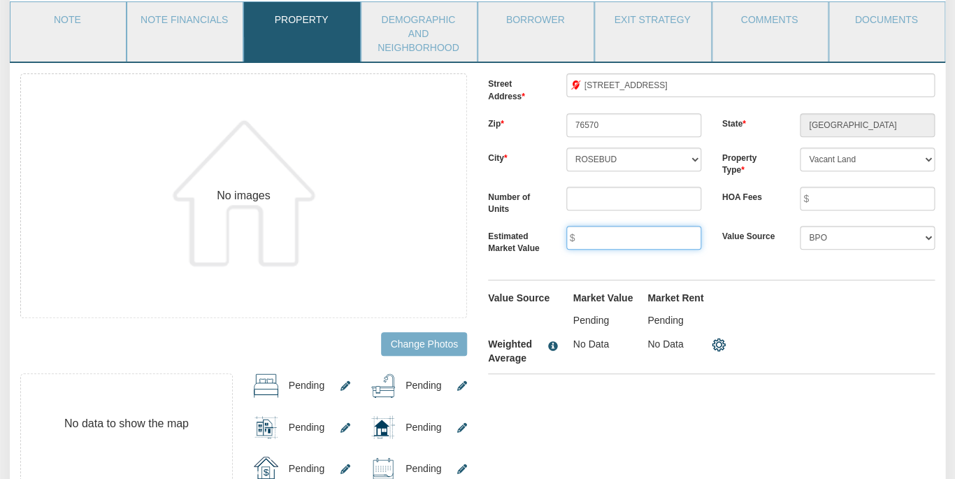
click at [612, 226] on input "text" at bounding box center [633, 238] width 135 height 24
type input "83,000.00"
click at [785, 259] on div "Street Address [STREET_ADDRESS] Zip 76570 State [GEOGRAPHIC_DATA] City [GEOGRAP…" at bounding box center [711, 228] width 468 height 310
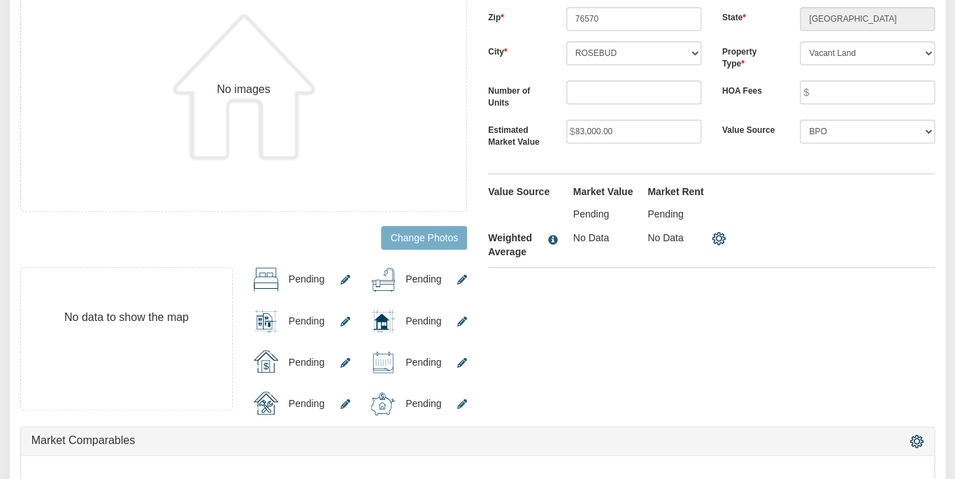
scroll to position [0, 0]
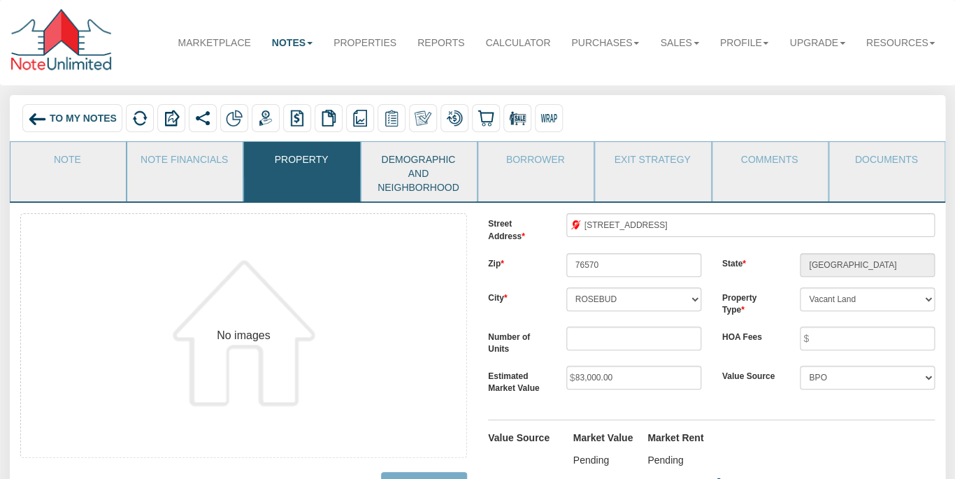
click at [410, 155] on link "Demographic and Neighborhood" at bounding box center [418, 171] width 114 height 59
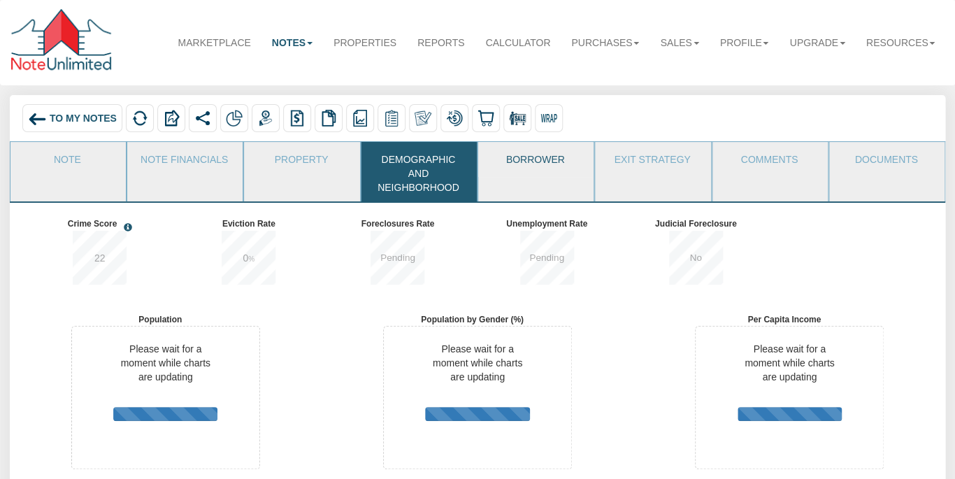
click at [544, 165] on link "Borrower" at bounding box center [535, 159] width 114 height 35
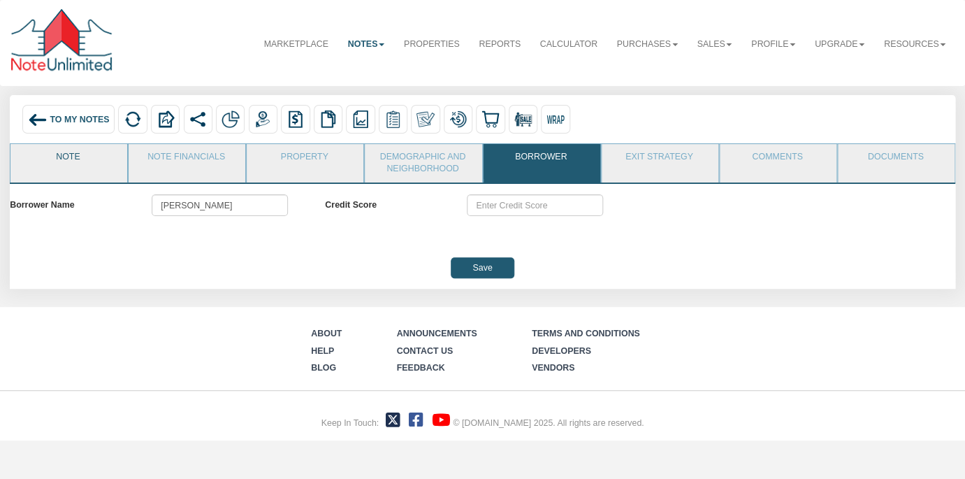
click at [55, 168] on link "Note" at bounding box center [67, 161] width 115 height 35
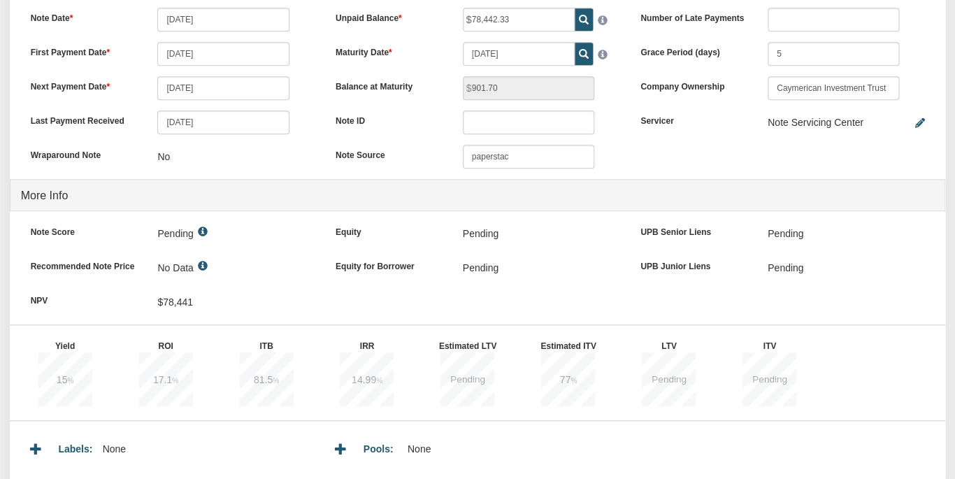
scroll to position [379, 0]
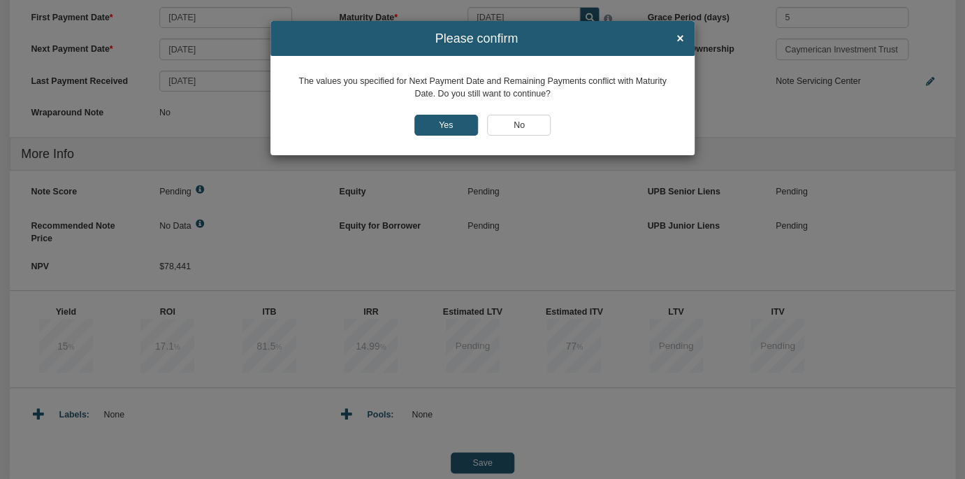
click at [437, 122] on input "Yes" at bounding box center [447, 125] width 64 height 21
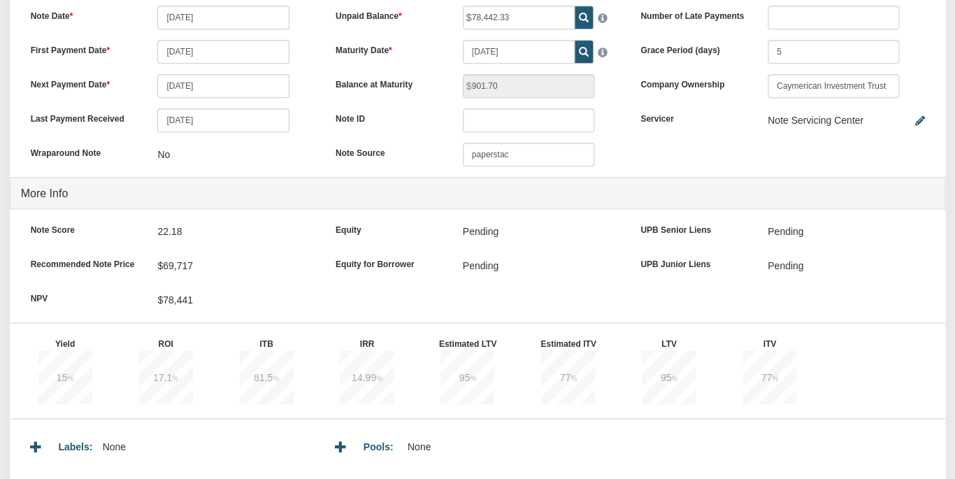
scroll to position [0, 0]
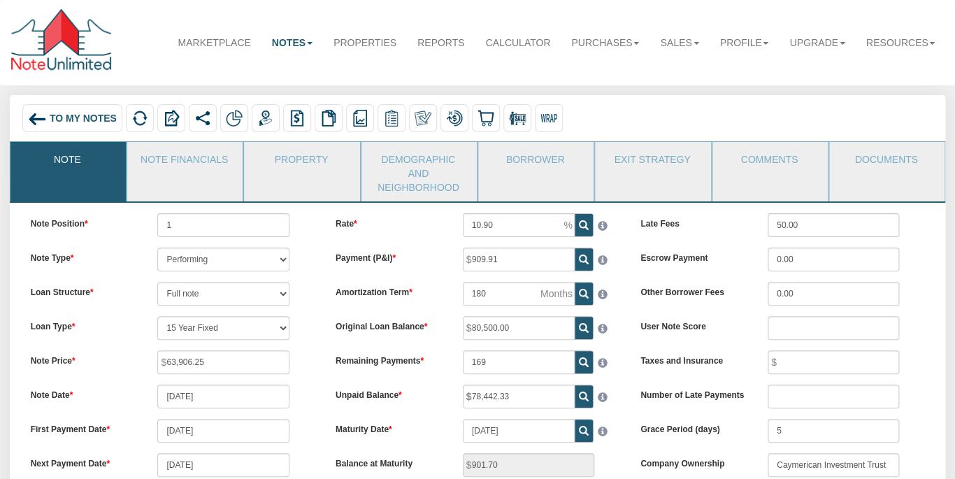
click at [63, 120] on span "To My Notes" at bounding box center [83, 118] width 67 height 11
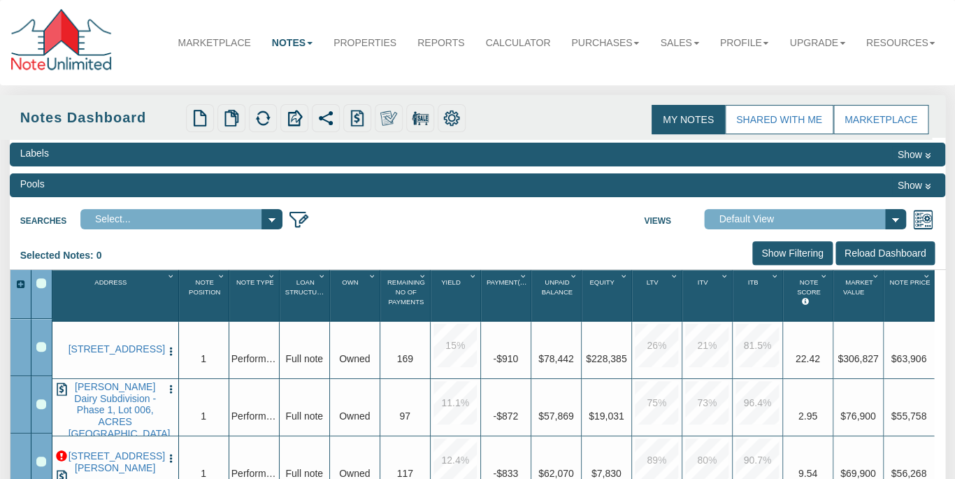
click at [41, 280] on div "Select All" at bounding box center [41, 283] width 10 height 10
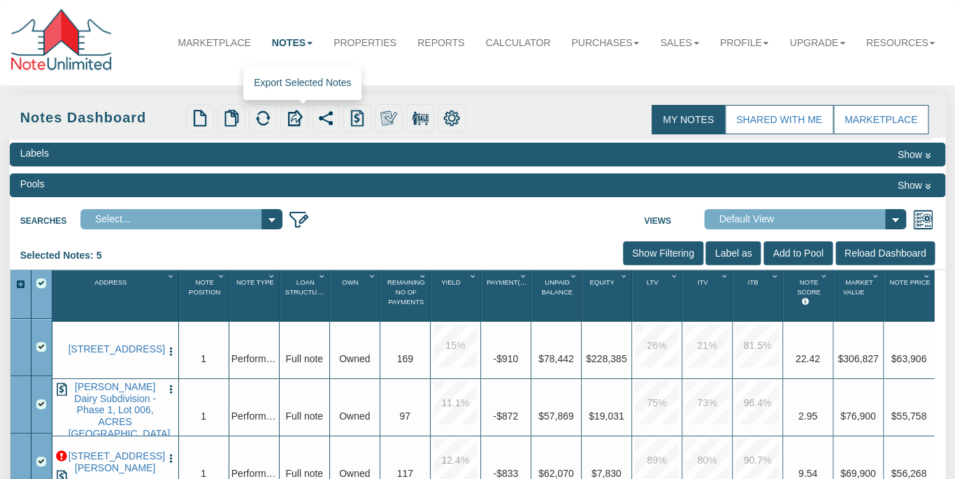
click at [297, 120] on img at bounding box center [294, 118] width 17 height 17
click at [108, 343] on link "[STREET_ADDRESS]" at bounding box center [116, 349] width 94 height 12
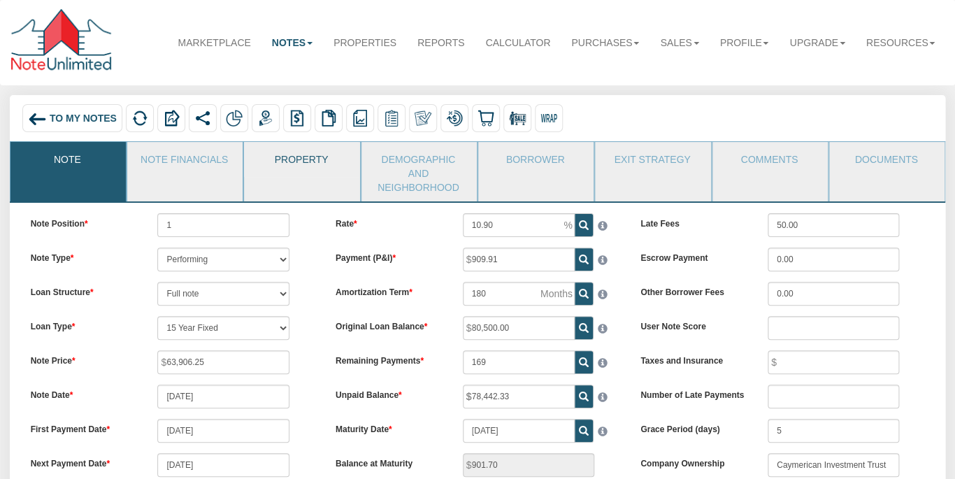
click at [305, 158] on link "Property" at bounding box center [301, 159] width 114 height 35
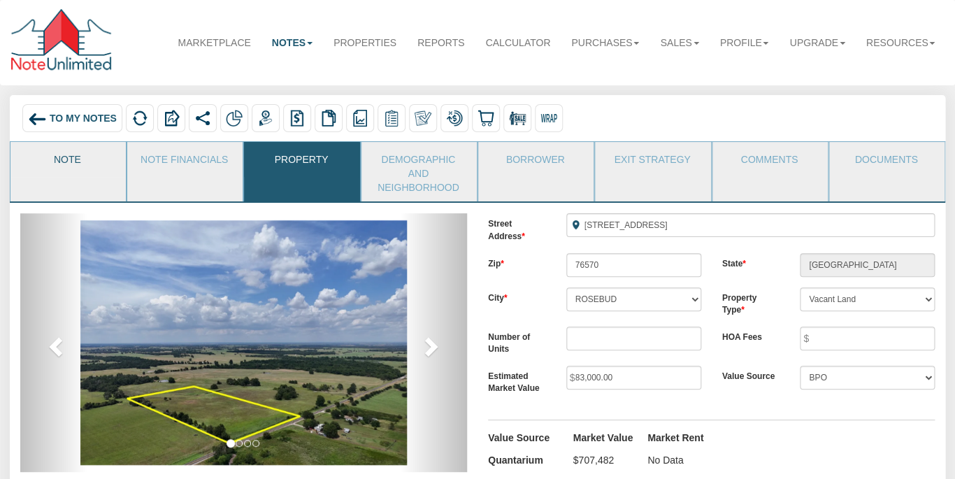
click at [68, 159] on link "Note" at bounding box center [67, 159] width 114 height 35
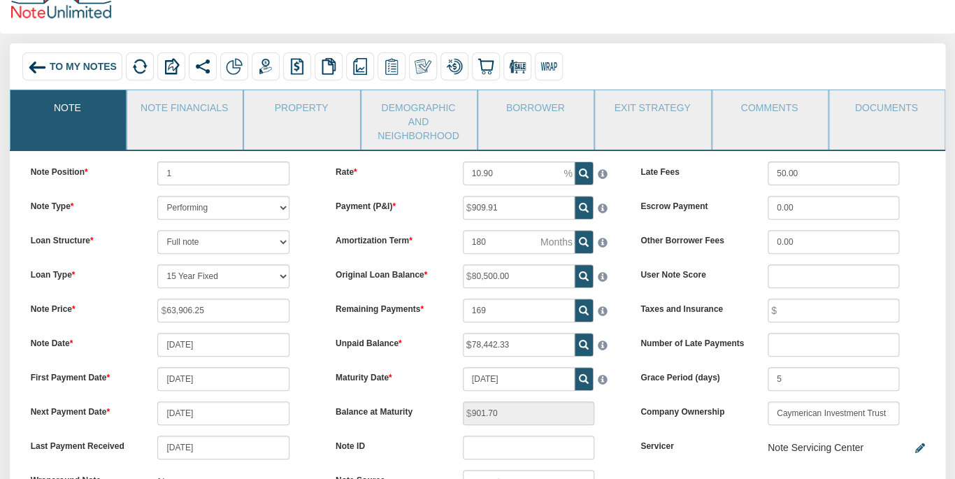
scroll to position [57, 0]
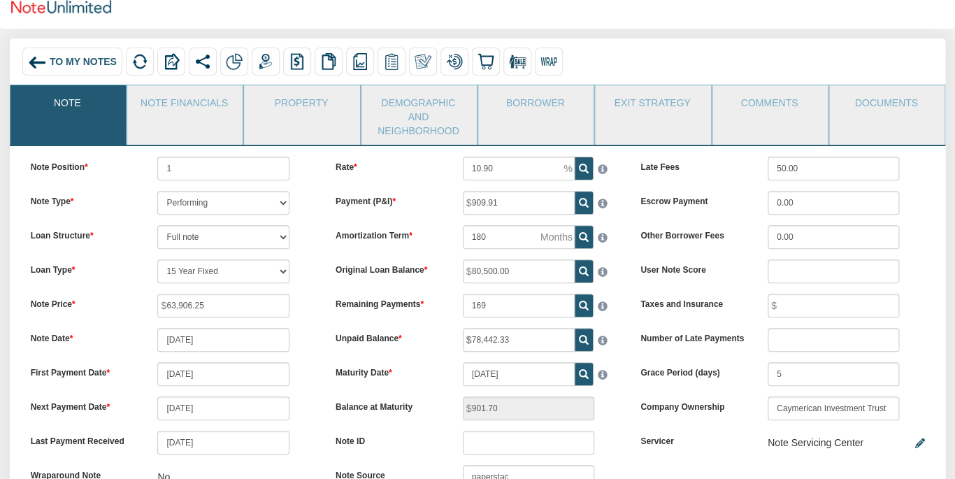
click at [67, 64] on span "To My Notes" at bounding box center [83, 62] width 67 height 11
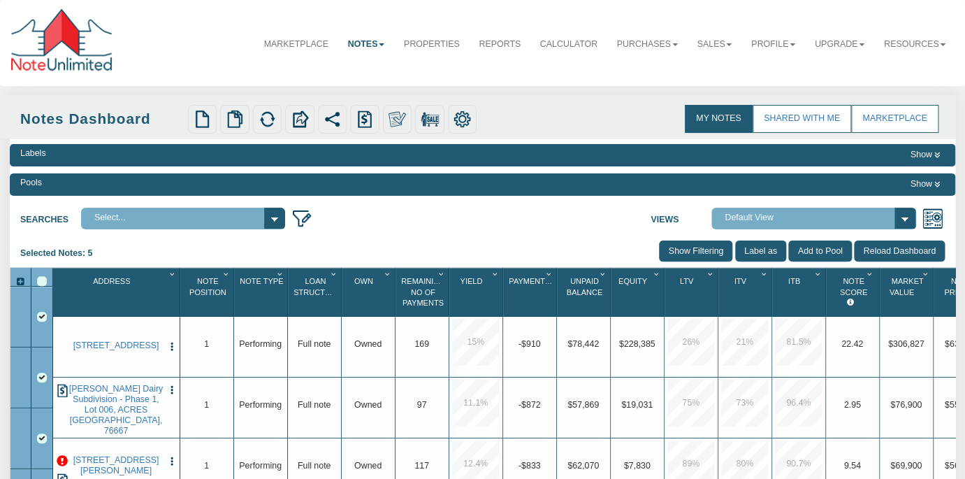
select select
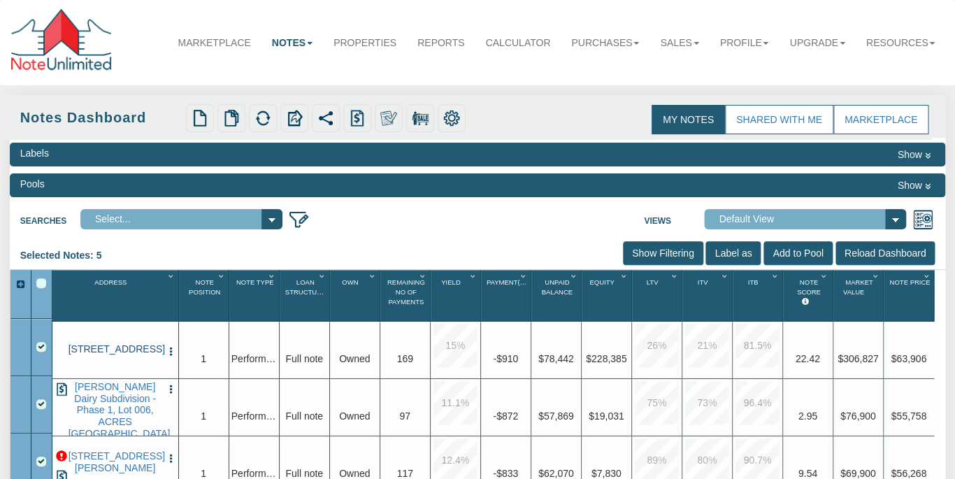
click at [102, 347] on link "[STREET_ADDRESS]" at bounding box center [116, 349] width 94 height 12
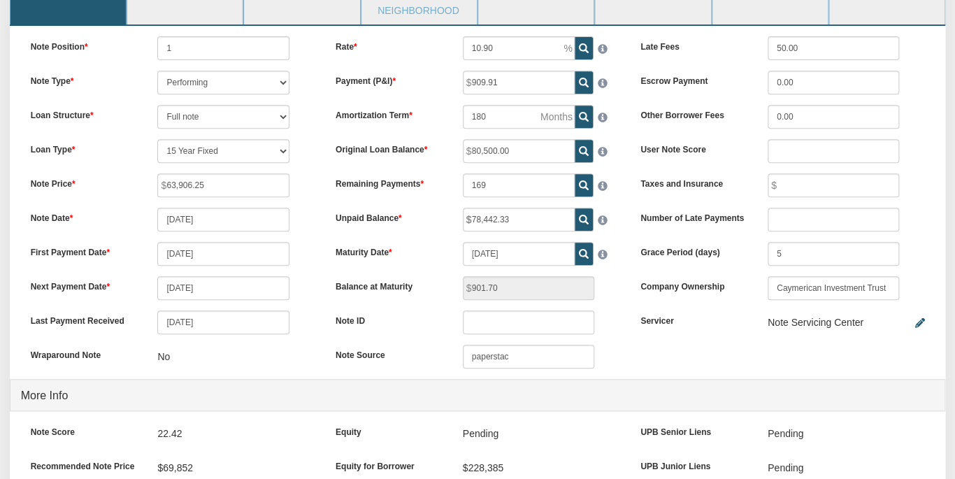
scroll to position [180, 0]
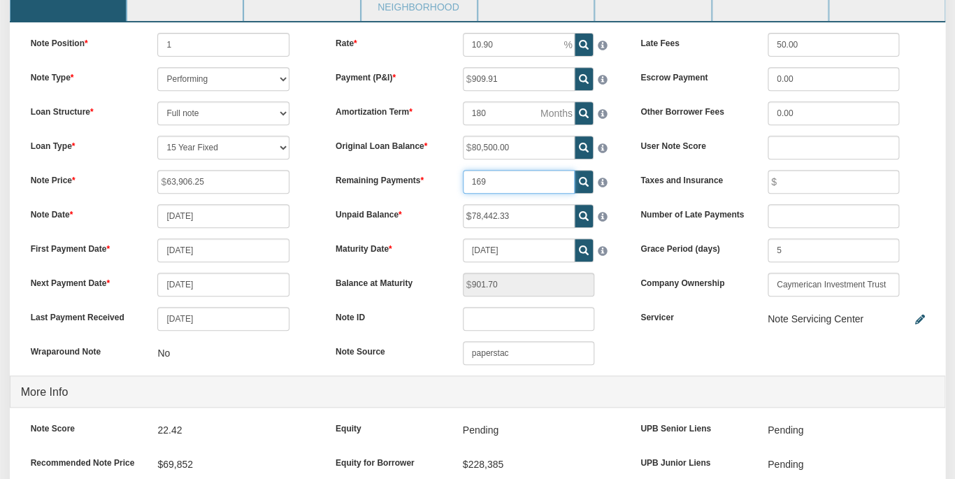
click at [500, 170] on input "169" at bounding box center [519, 182] width 112 height 24
type input "168"
type input "1,795.30"
click at [512, 170] on input "168" at bounding box center [519, 182] width 112 height 24
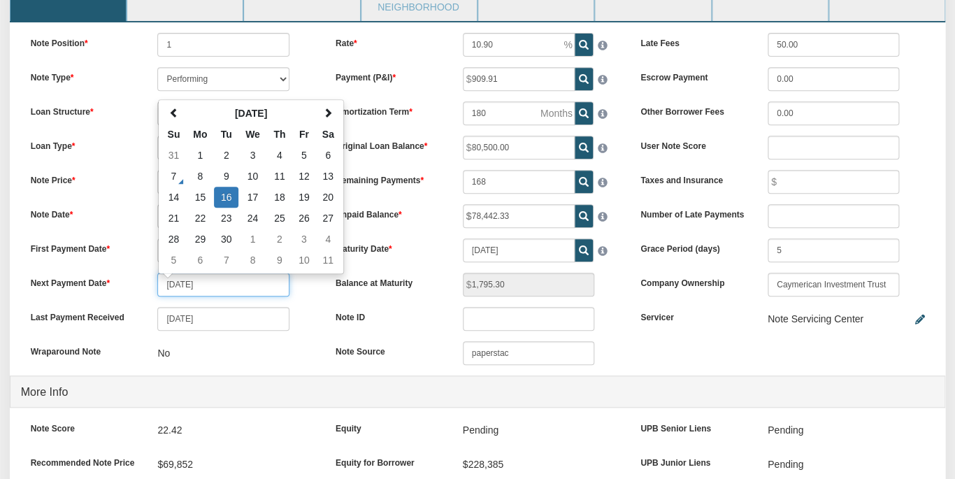
click at [238, 273] on input "[DATE]" at bounding box center [222, 285] width 131 height 24
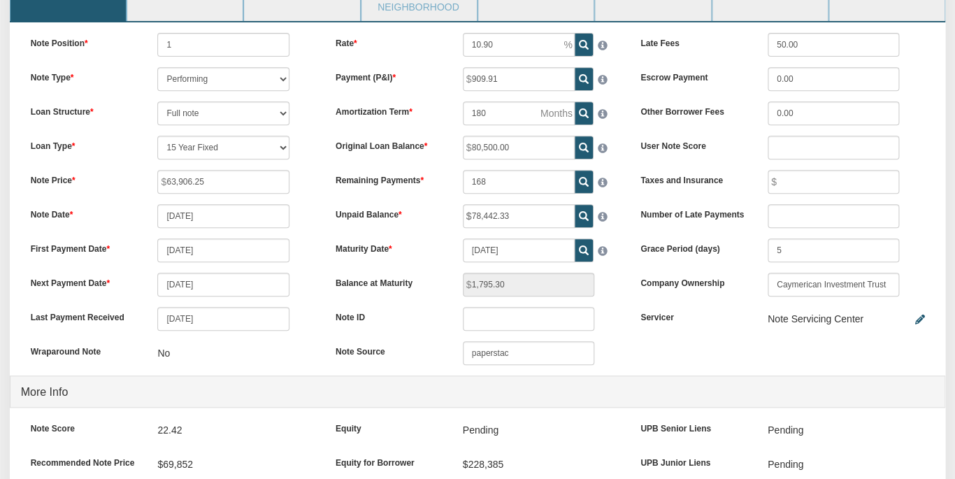
click at [309, 261] on div "Note Position 1 Note Type Performing Forthcoming Non-Performing REO Sub-Perform…" at bounding box center [172, 204] width 305 height 343
click at [229, 204] on input "[DATE]" at bounding box center [222, 216] width 131 height 24
click at [319, 170] on div "Note Price 63,906.25" at bounding box center [172, 182] width 305 height 24
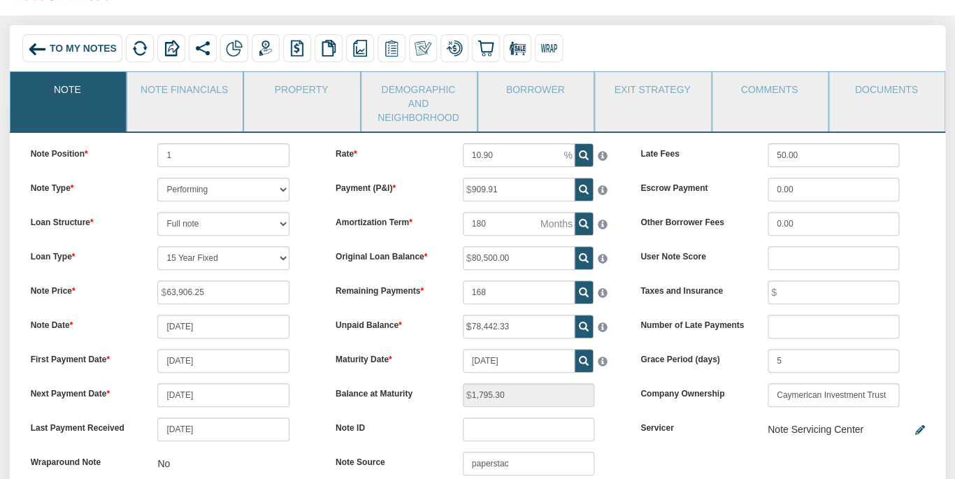
scroll to position [64, 0]
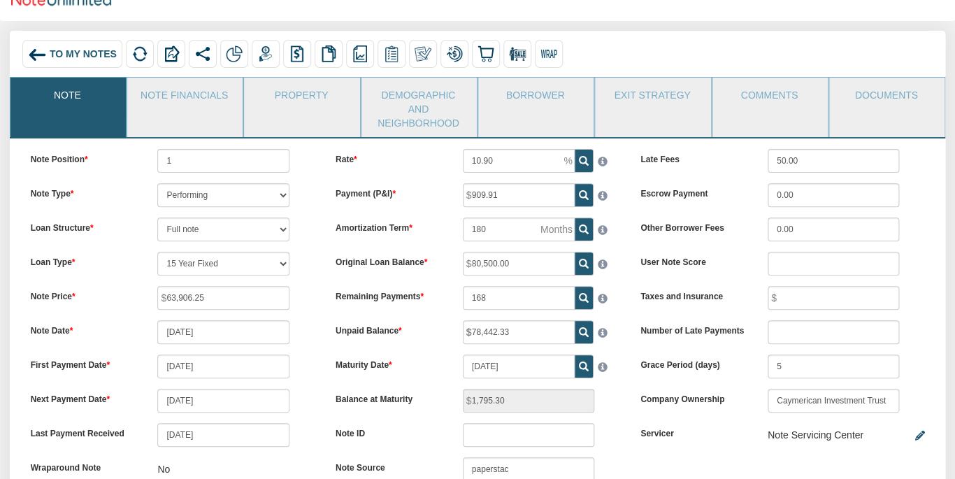
click at [312, 254] on div "Note Position 1 Note Type Performing Forthcoming Non-Performing REO Sub-Perform…" at bounding box center [172, 320] width 305 height 343
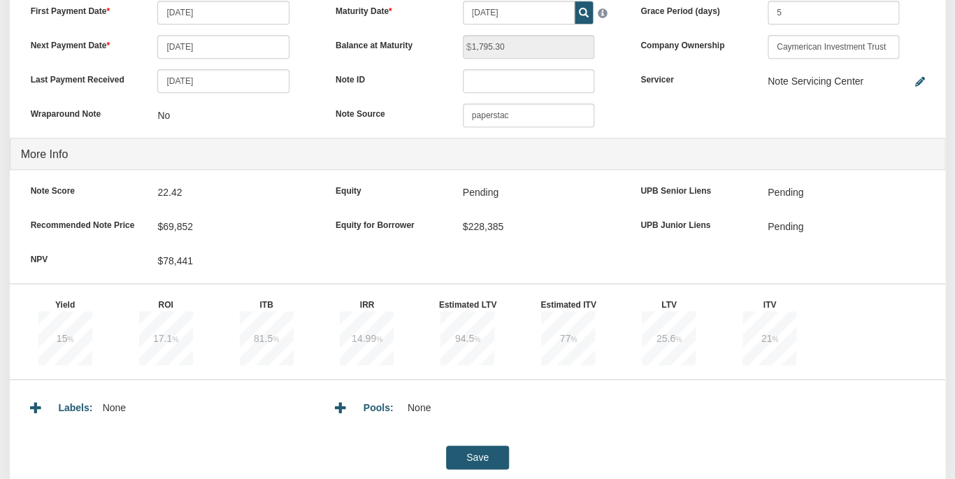
scroll to position [413, 0]
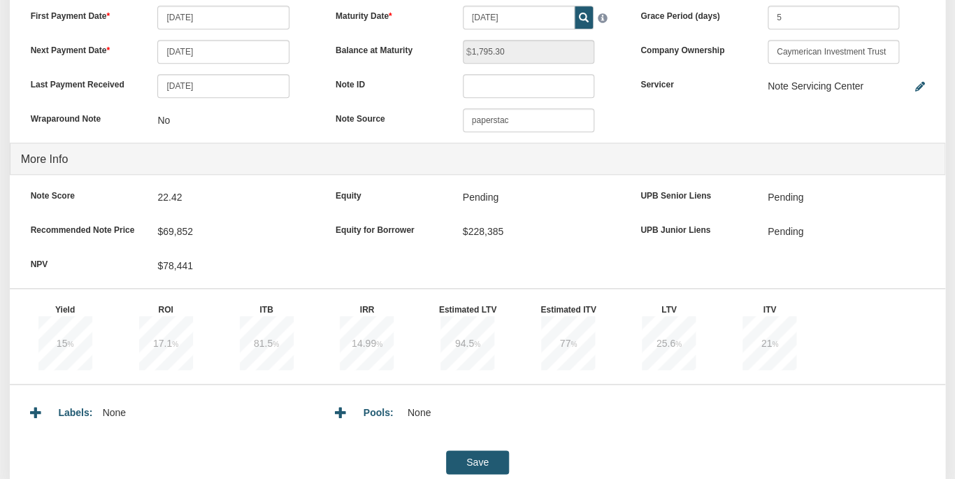
click at [482, 450] on input "Save" at bounding box center [477, 462] width 63 height 24
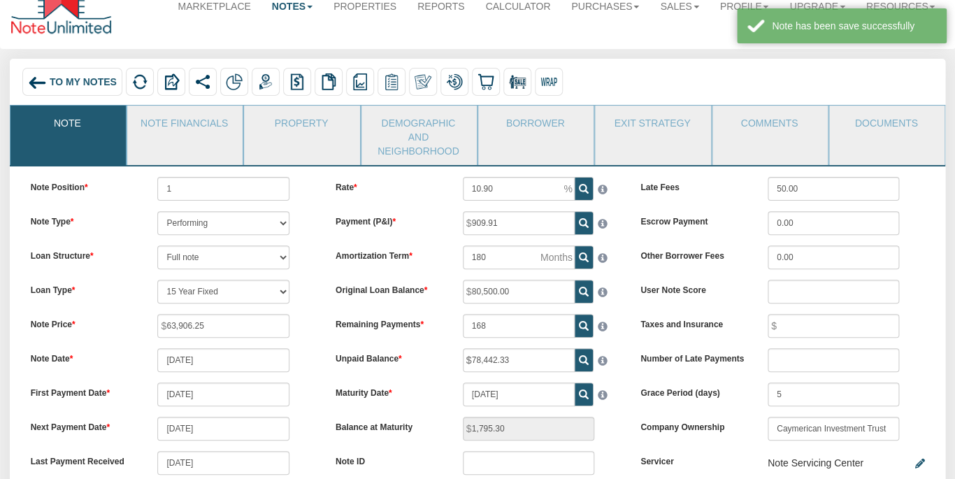
scroll to position [22, 0]
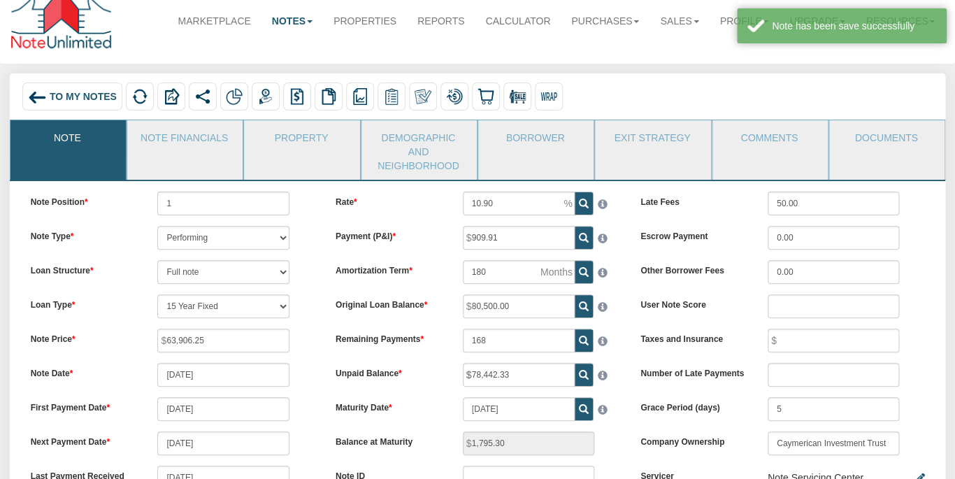
click at [72, 87] on div "To My Notes" at bounding box center [72, 96] width 100 height 28
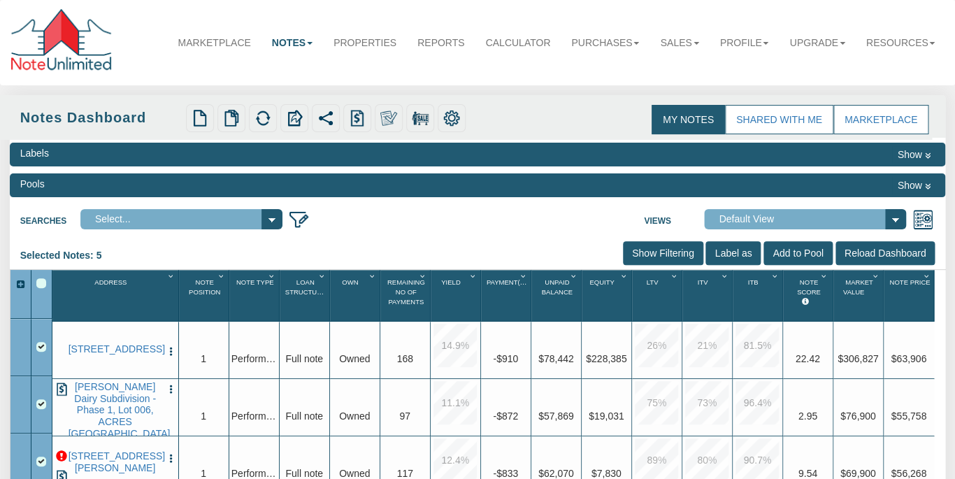
click at [381, 220] on div "Searches Select... My Portfolio Views Default View NS Default (Colonial Funding…" at bounding box center [478, 217] width 936 height 26
click at [554, 120] on div "Upload Notes Upload NODs Verify Mapping Upload Results" at bounding box center [406, 118] width 449 height 28
click at [763, 41] on link "Profile" at bounding box center [745, 42] width 70 height 31
click at [705, 89] on link "Logout" at bounding box center [723, 89] width 110 height 18
